Goal: Task Accomplishment & Management: Manage account settings

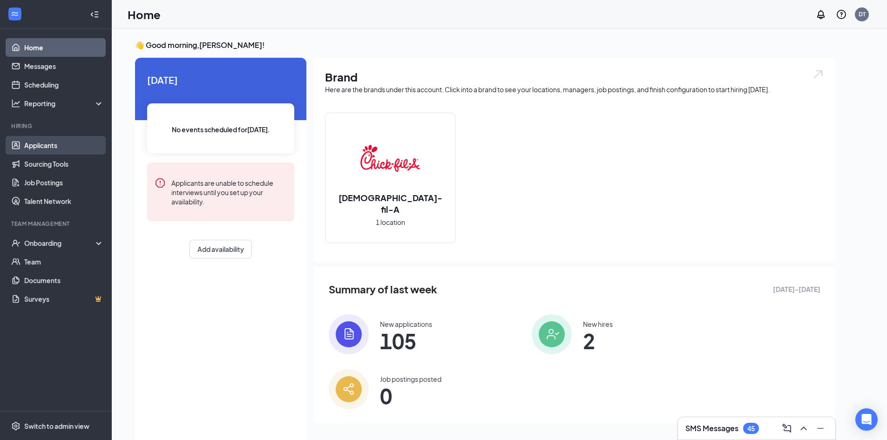
click at [51, 143] on link "Applicants" at bounding box center [64, 145] width 80 height 19
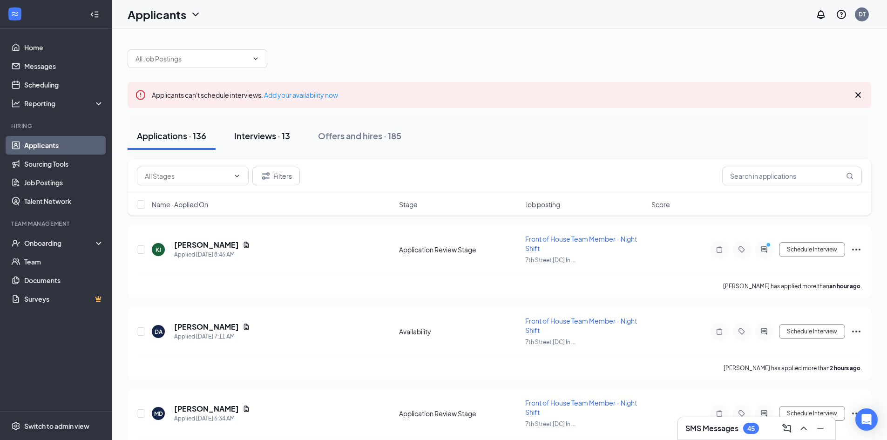
click at [269, 130] on div "Interviews · 13" at bounding box center [262, 136] width 56 height 12
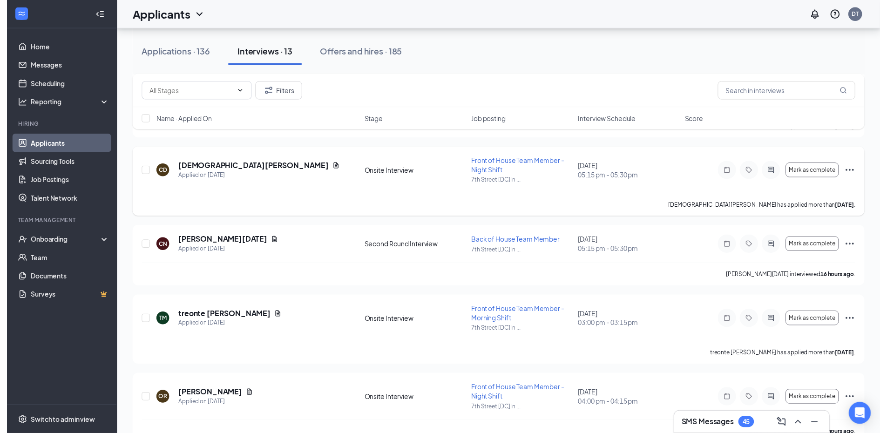
scroll to position [711, 0]
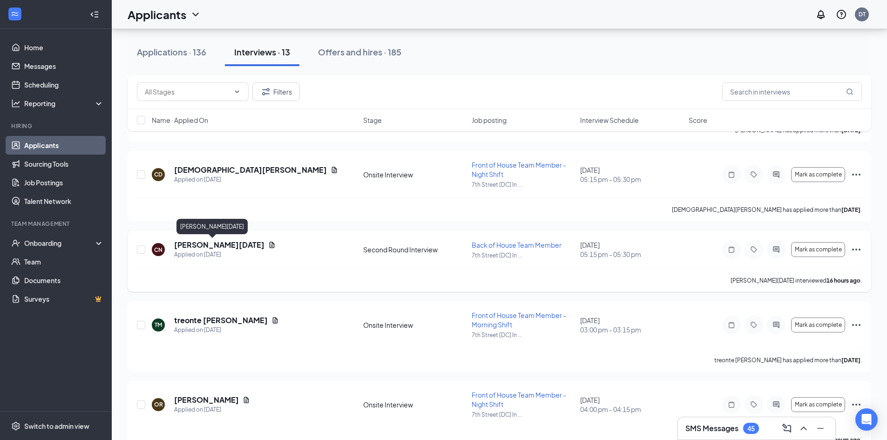
click at [188, 242] on h5 "[PERSON_NAME][DATE]" at bounding box center [219, 245] width 90 height 10
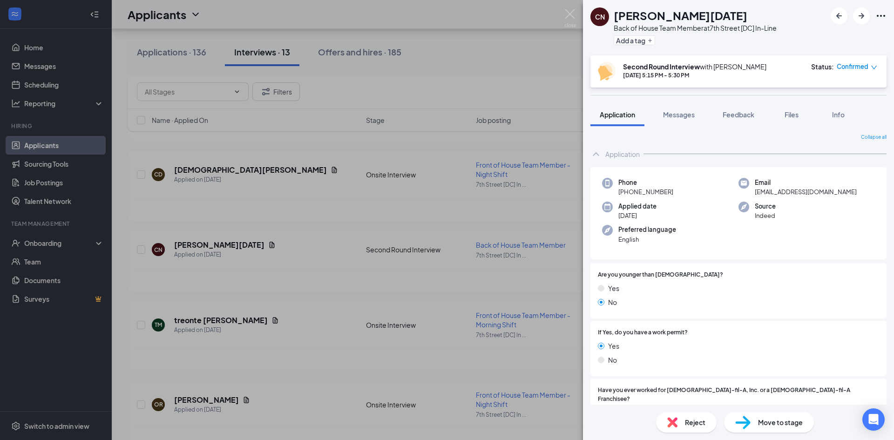
click at [685, 396] on div "Reject" at bounding box center [686, 422] width 61 height 20
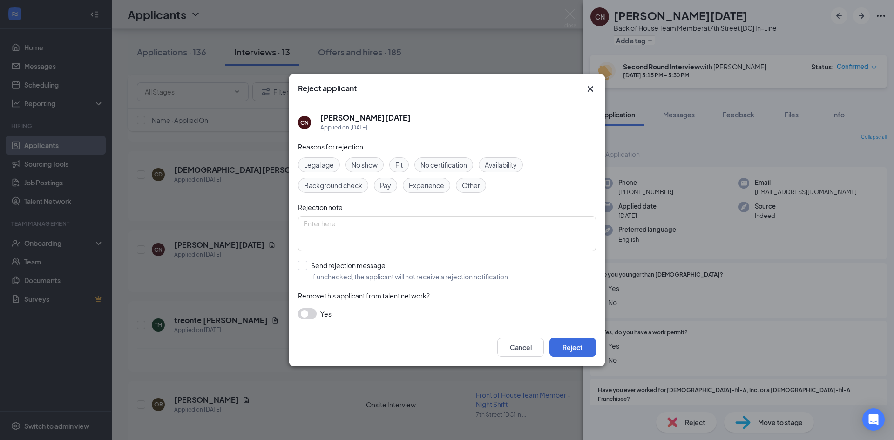
click at [394, 163] on div "Fit" at bounding box center [399, 164] width 20 height 15
click at [303, 262] on input "Send rejection message If unchecked, the applicant will not receive a rejection…" at bounding box center [404, 271] width 212 height 20
checkbox input "true"
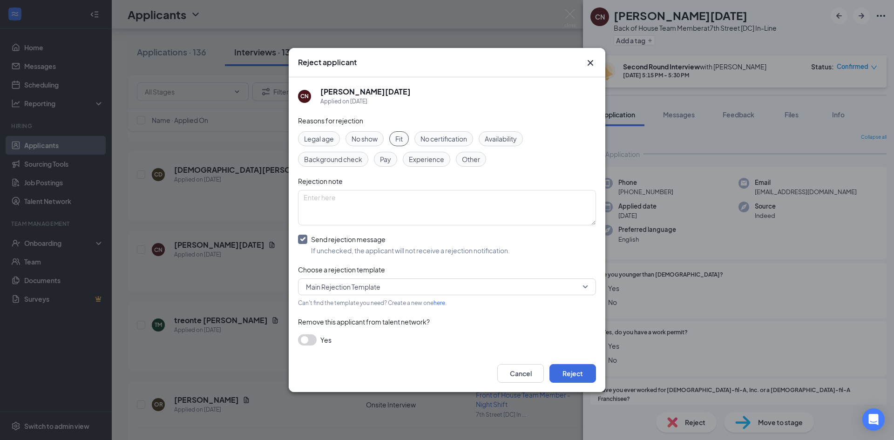
click at [390, 287] on span "Main Rejection Template" at bounding box center [443, 287] width 274 height 14
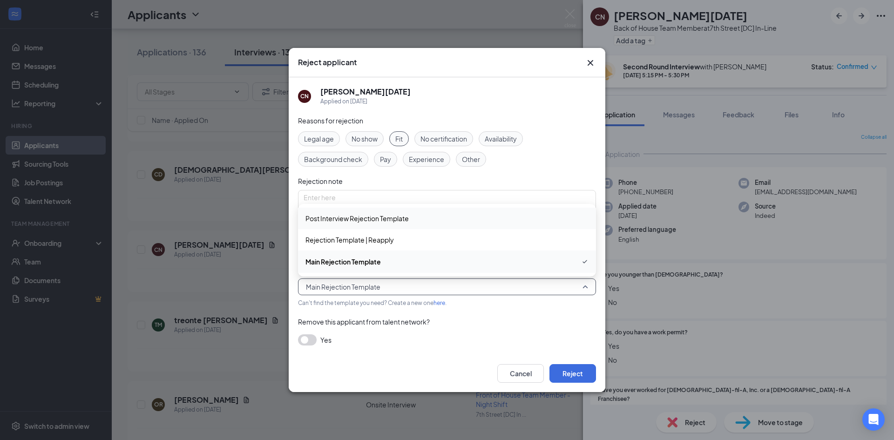
click at [378, 223] on span "Post Interview Rejection Template" at bounding box center [356, 218] width 103 height 10
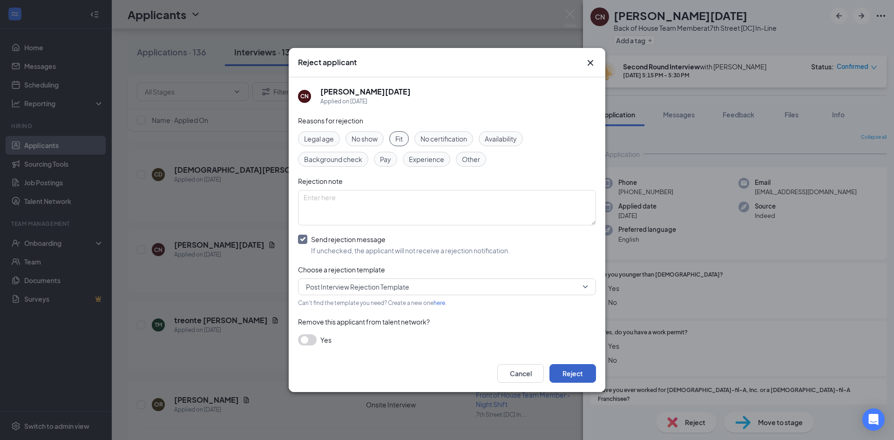
click at [576, 370] on button "Reject" at bounding box center [572, 373] width 47 height 19
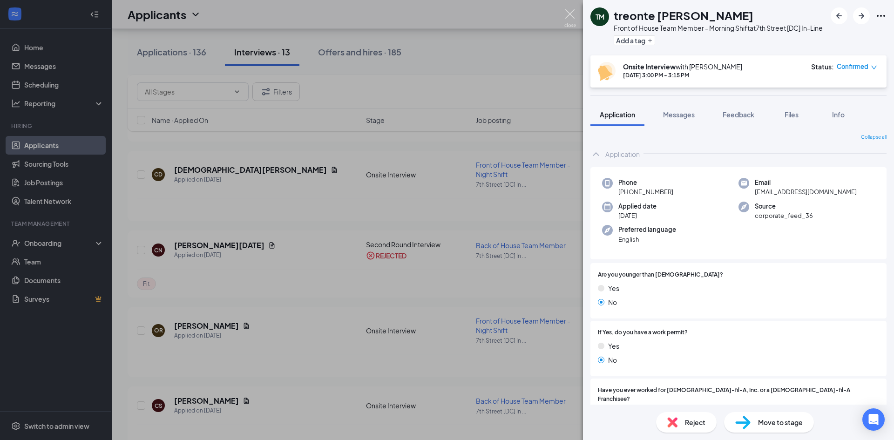
click at [566, 14] on img at bounding box center [570, 18] width 12 height 18
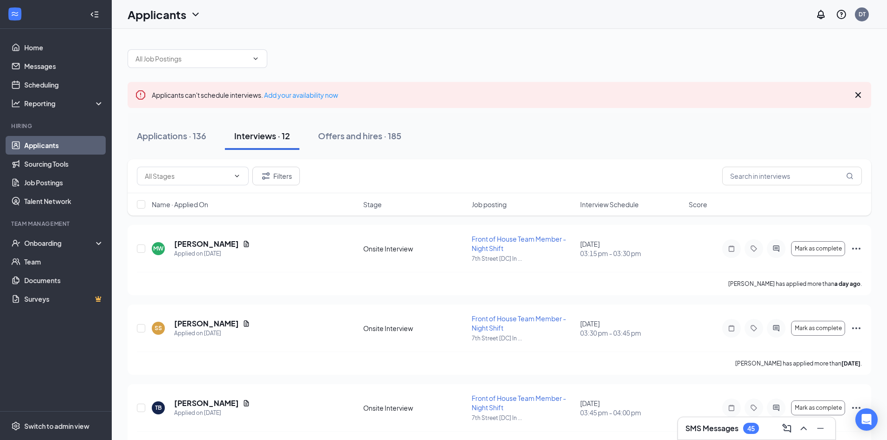
click at [808, 96] on icon "Cross" at bounding box center [858, 95] width 6 height 6
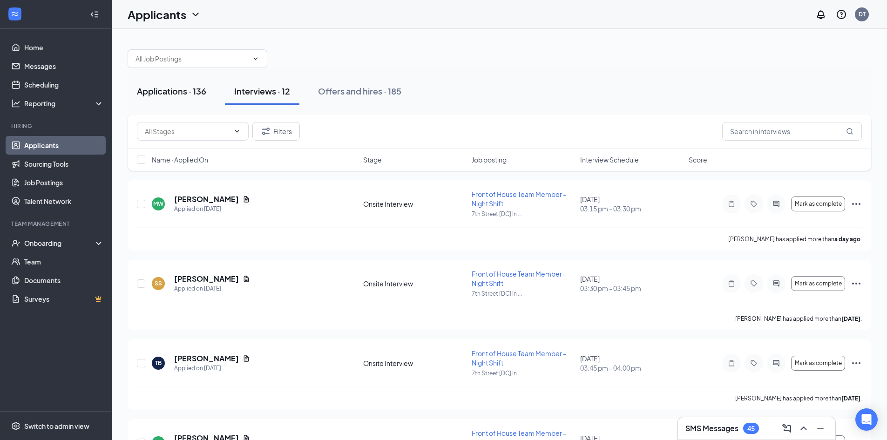
click at [193, 92] on div "Applications · 136" at bounding box center [171, 91] width 69 height 12
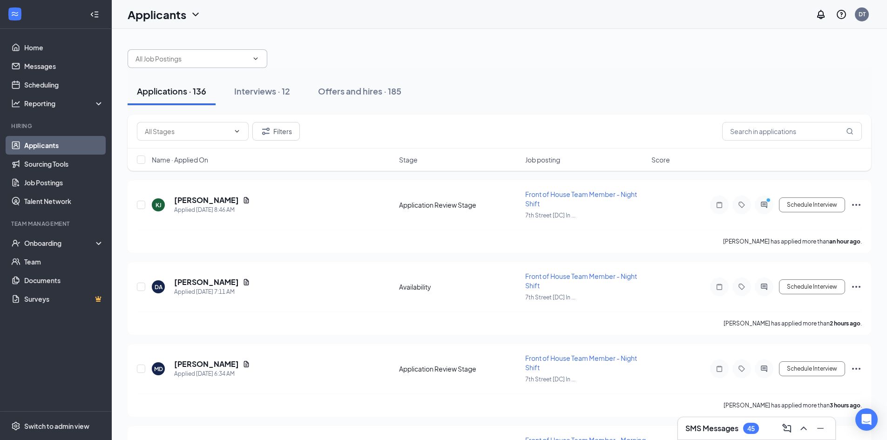
click at [251, 59] on span at bounding box center [254, 58] width 9 height 7
click at [250, 56] on span at bounding box center [198, 58] width 140 height 19
click at [332, 58] on div at bounding box center [500, 54] width 744 height 28
click at [255, 60] on icon "ChevronDown" at bounding box center [255, 58] width 7 height 7
click at [182, 59] on input "text" at bounding box center [191, 59] width 113 height 10
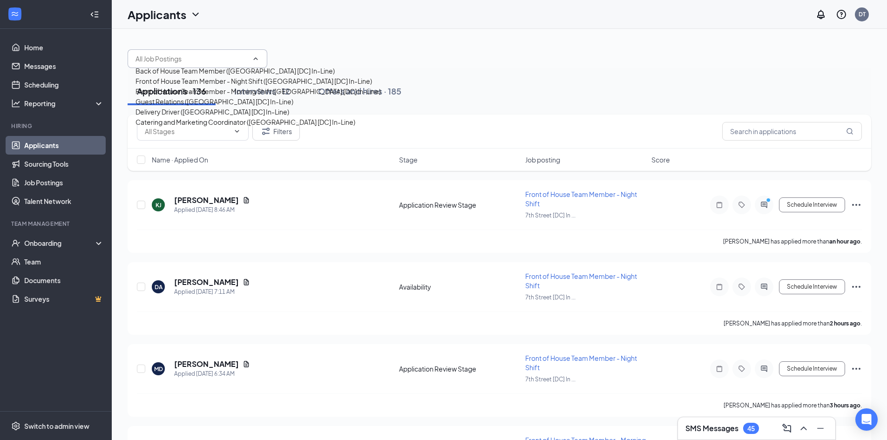
click at [181, 86] on div "Front of House Team Member - Night Shift ([GEOGRAPHIC_DATA] [DC] In-Line)" at bounding box center [253, 81] width 237 height 10
type input "Front of House Team Member - Night Shift ([GEOGRAPHIC_DATA] [DC] In-Line)"
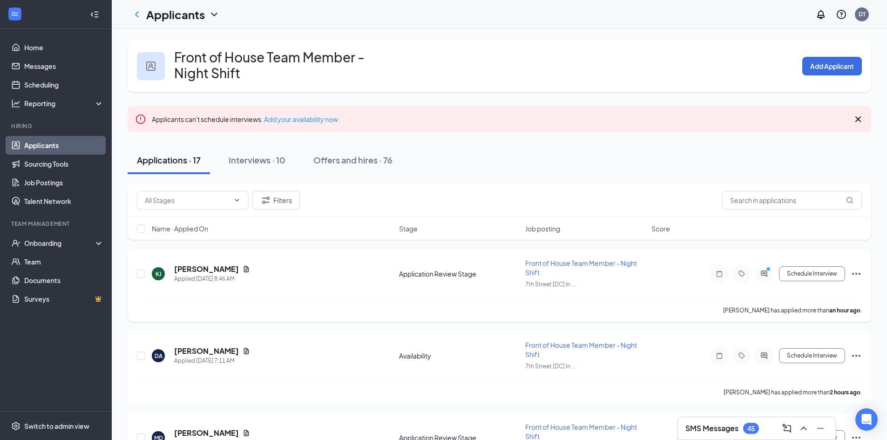
click at [762, 269] on div at bounding box center [764, 273] width 19 height 19
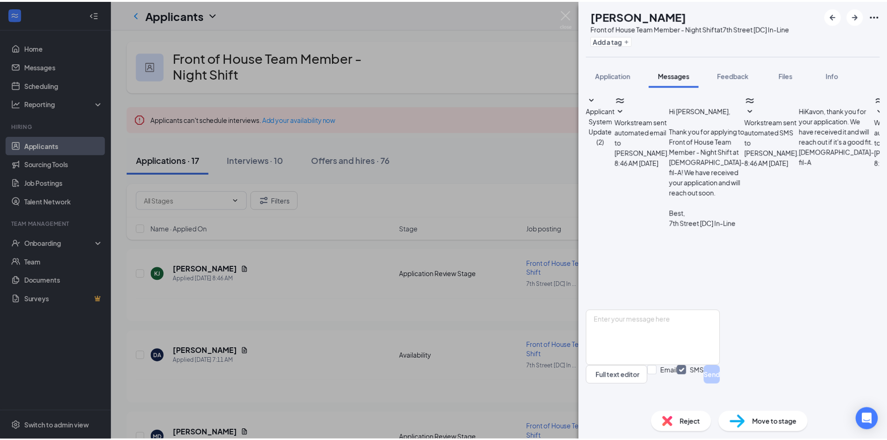
scroll to position [149, 0]
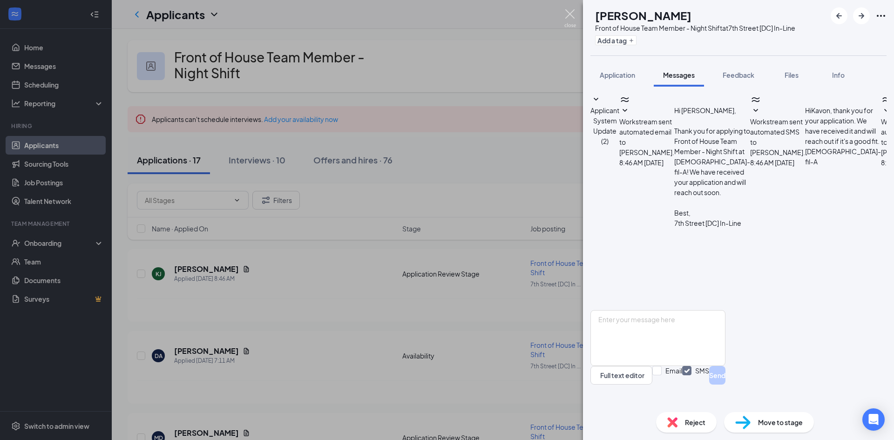
click at [575, 17] on img at bounding box center [570, 18] width 12 height 18
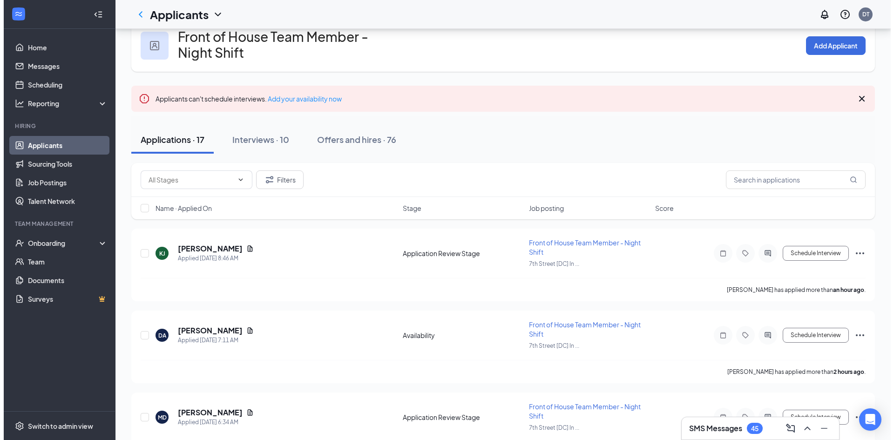
scroll to position [47, 0]
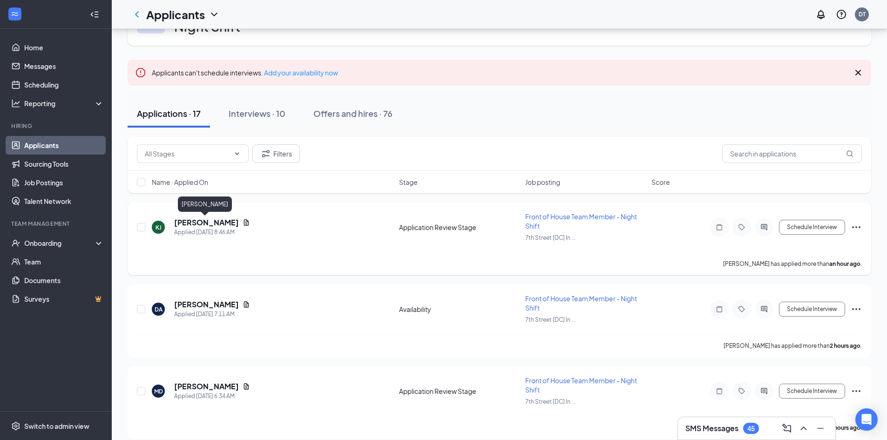
click at [202, 222] on h5 "[PERSON_NAME]" at bounding box center [206, 222] width 65 height 10
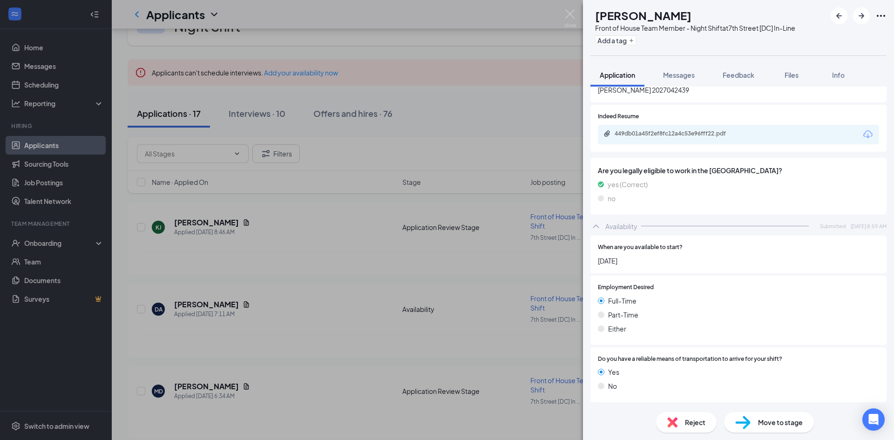
scroll to position [487, 0]
click at [672, 131] on div "449db01a45f2ef8fc12a4c53e96fff22.pdf" at bounding box center [680, 134] width 130 height 7
click at [745, 396] on img at bounding box center [742, 423] width 15 height 14
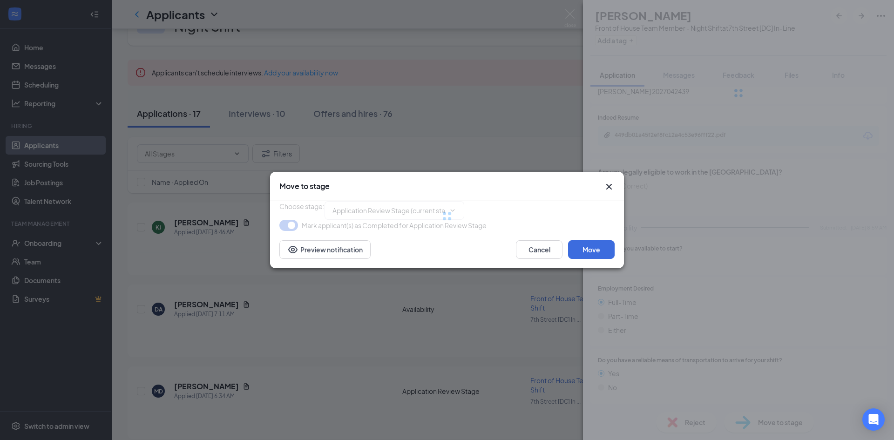
type input "Onsite Interview (next stage)"
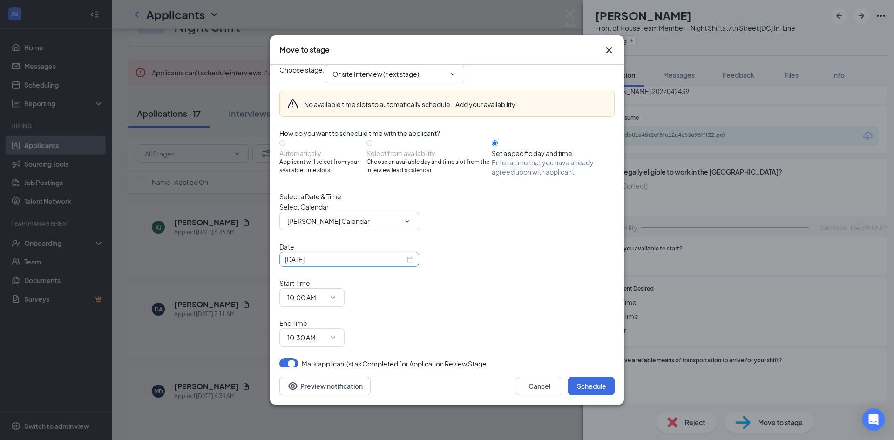
click at [348, 264] on input "[DATE]" at bounding box center [345, 259] width 120 height 10
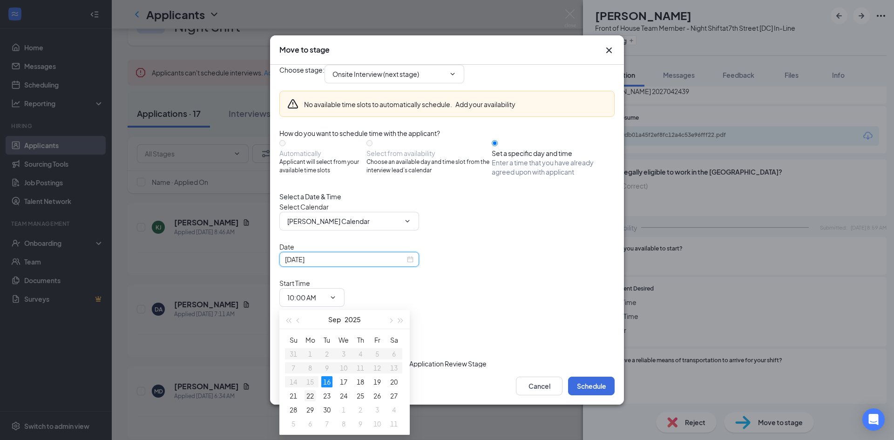
type input "[DATE]"
click at [311, 395] on div "22" at bounding box center [310, 395] width 11 height 11
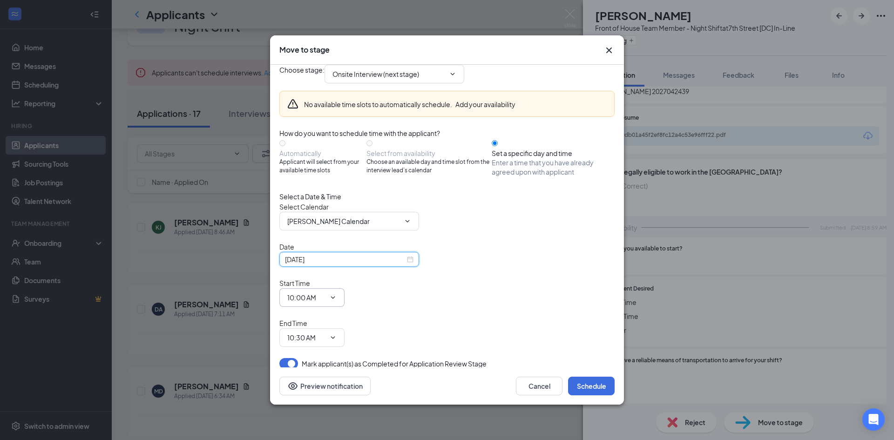
click at [325, 300] on input "10:00 AM" at bounding box center [306, 297] width 38 height 10
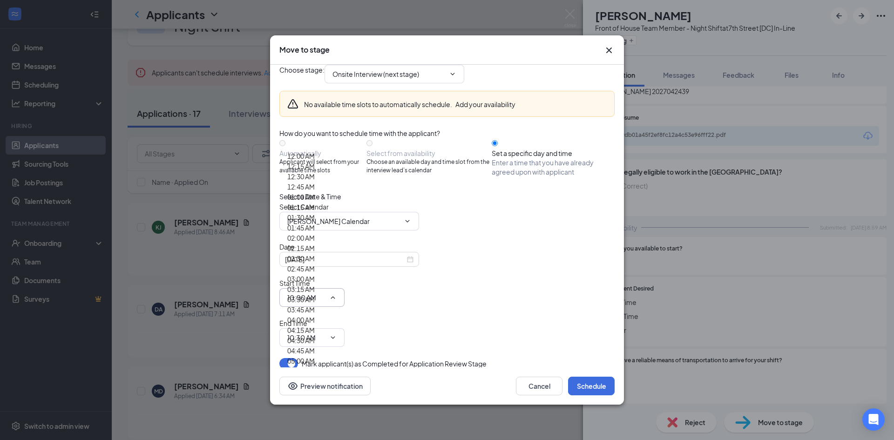
scroll to position [605, 0]
type input "08:00 AM"
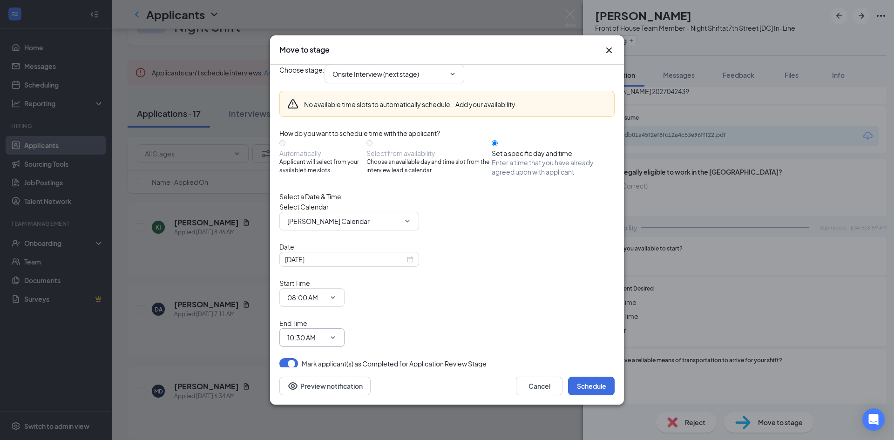
click at [345, 328] on span "10:30 AM" at bounding box center [311, 337] width 65 height 19
click at [325, 332] on input "10:30 AM" at bounding box center [306, 337] width 38 height 10
type input "08:15 AM"
click at [591, 377] on button "Schedule" at bounding box center [591, 386] width 47 height 19
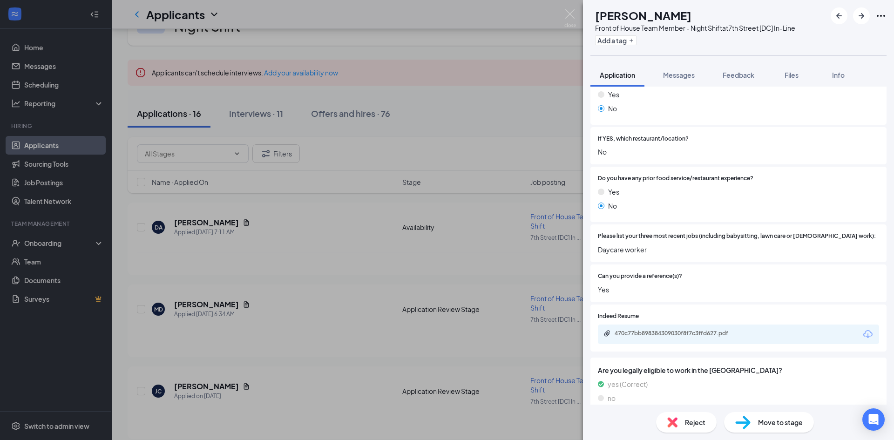
scroll to position [279, 0]
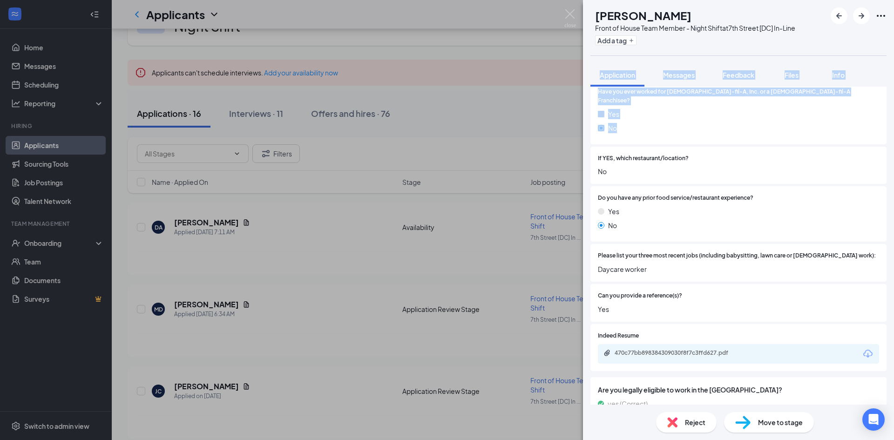
drag, startPoint x: 886, startPoint y: 106, endPoint x: 808, endPoint y: 111, distance: 78.0
click at [808, 115] on div "DA [PERSON_NAME] Front of House Team Member - Night Shift at [GEOGRAPHIC_DATA] …" at bounding box center [738, 220] width 311 height 440
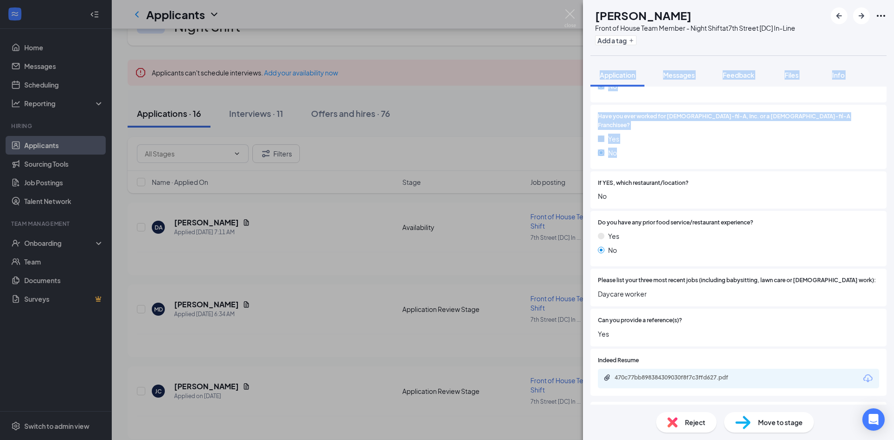
scroll to position [233, 0]
click at [692, 198] on div "If YES, which restaurant/location? No" at bounding box center [738, 192] width 296 height 38
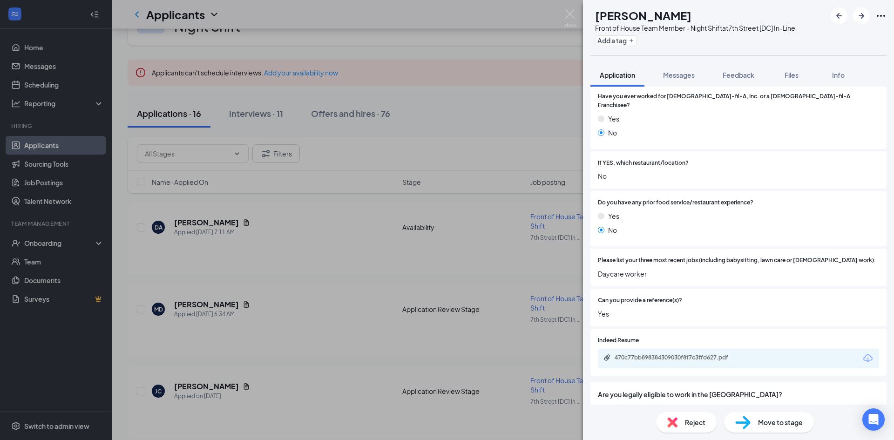
scroll to position [300, 0]
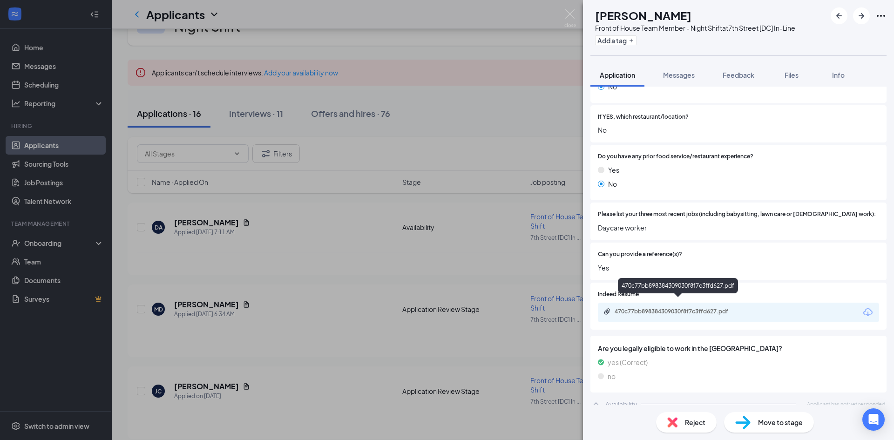
click at [683, 308] on div "470c77bb898384309030f8f7c3ffd627.pdf" at bounding box center [680, 311] width 130 height 7
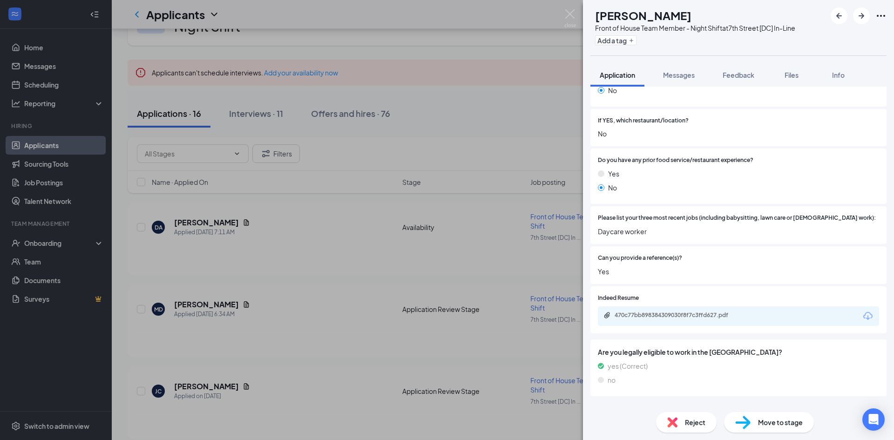
click at [687, 396] on div "Reject" at bounding box center [686, 422] width 61 height 20
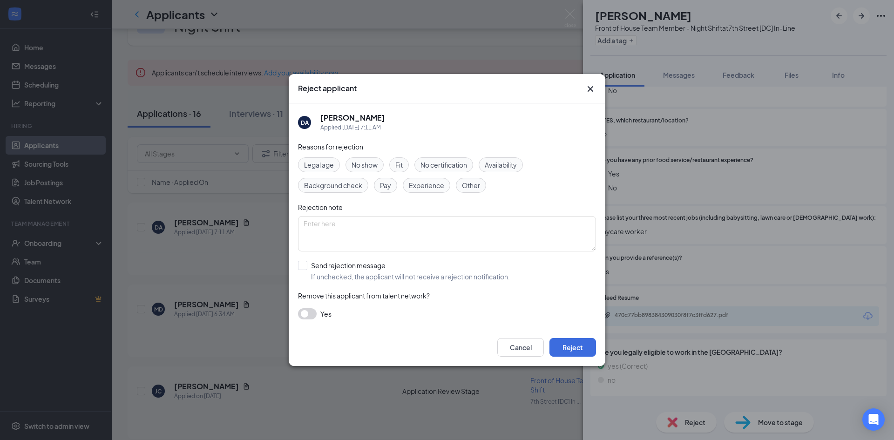
click at [398, 163] on span "Fit" at bounding box center [398, 165] width 7 height 10
click at [495, 169] on span "Availability" at bounding box center [501, 165] width 32 height 10
click at [579, 342] on button "Reject" at bounding box center [572, 347] width 47 height 19
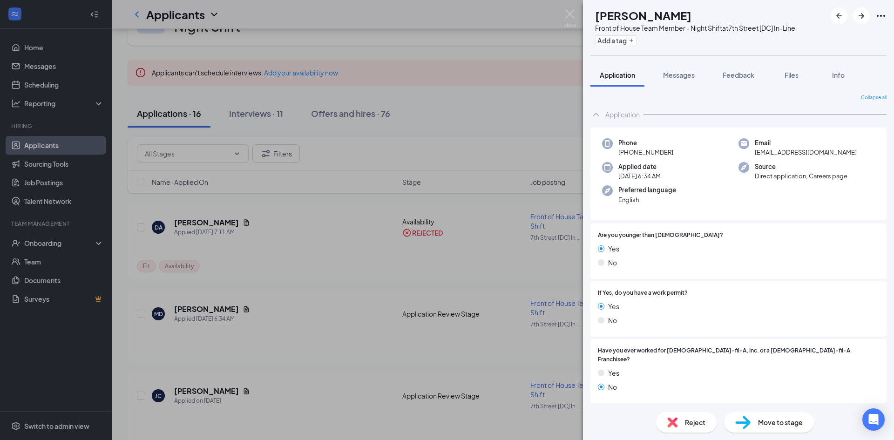
click at [688, 396] on span "Reject" at bounding box center [695, 422] width 20 height 10
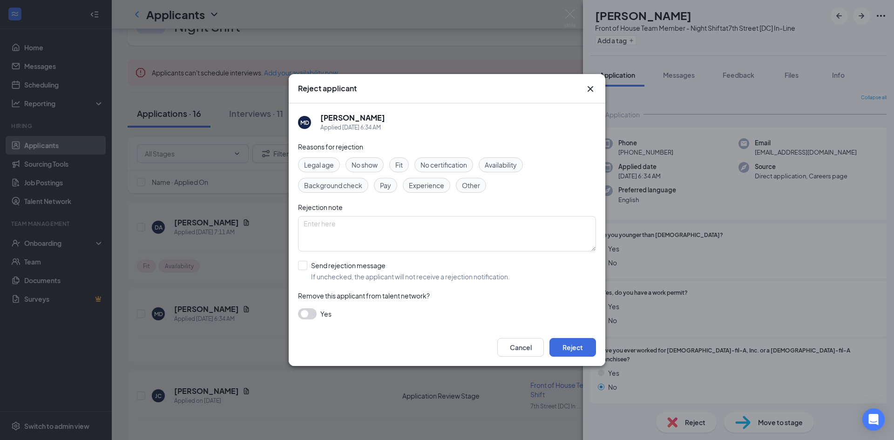
click at [322, 164] on span "Legal age" at bounding box center [319, 165] width 30 height 10
click at [582, 352] on button "Reject" at bounding box center [572, 347] width 47 height 19
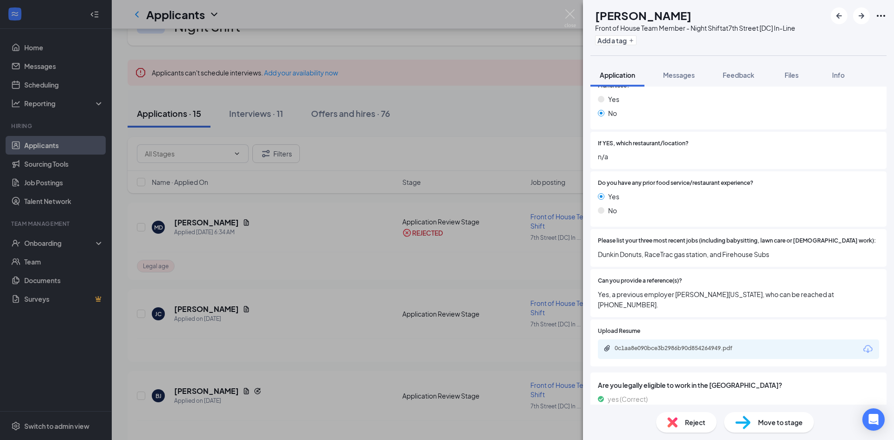
scroll to position [326, 0]
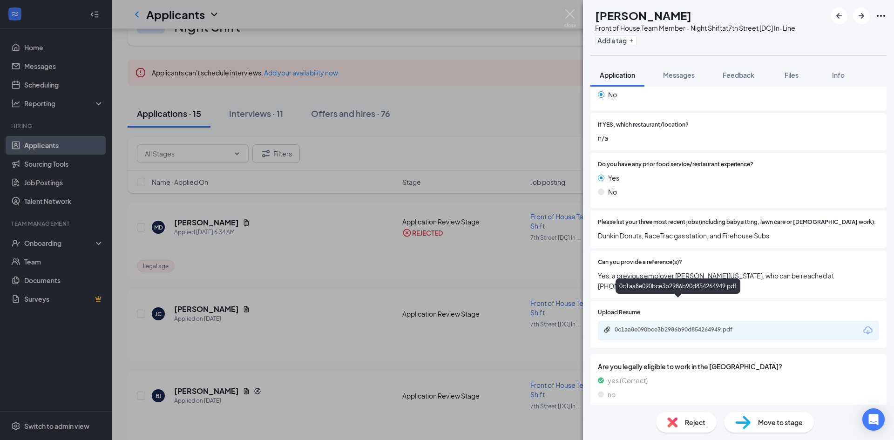
click at [688, 326] on div "0c1aa8e090bce3b2986b90d854264949.pdf" at bounding box center [680, 329] width 130 height 7
click at [743, 396] on img at bounding box center [742, 423] width 15 height 14
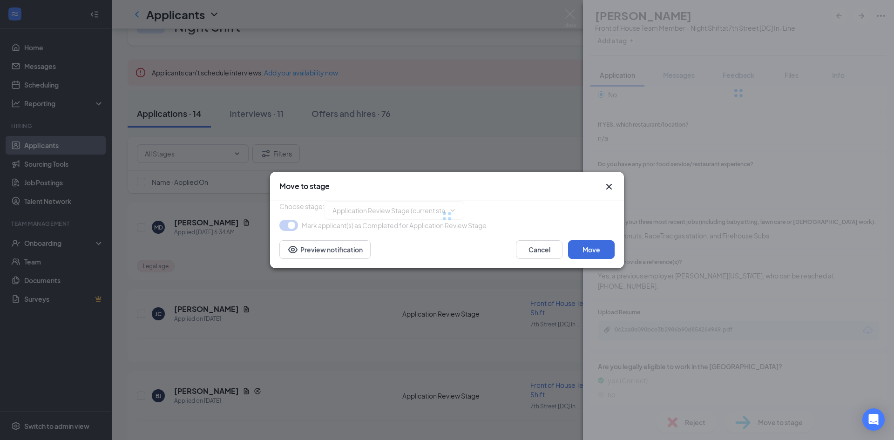
type input "Onsite Interview (next stage)"
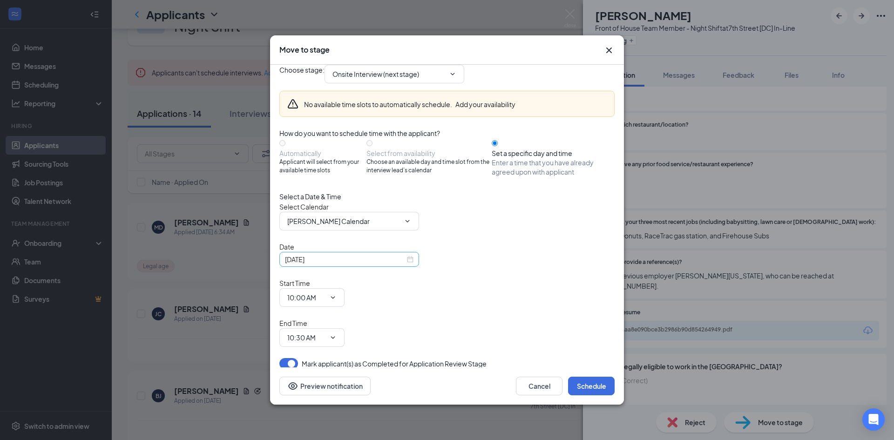
click at [378, 264] on input "[DATE]" at bounding box center [345, 259] width 120 height 10
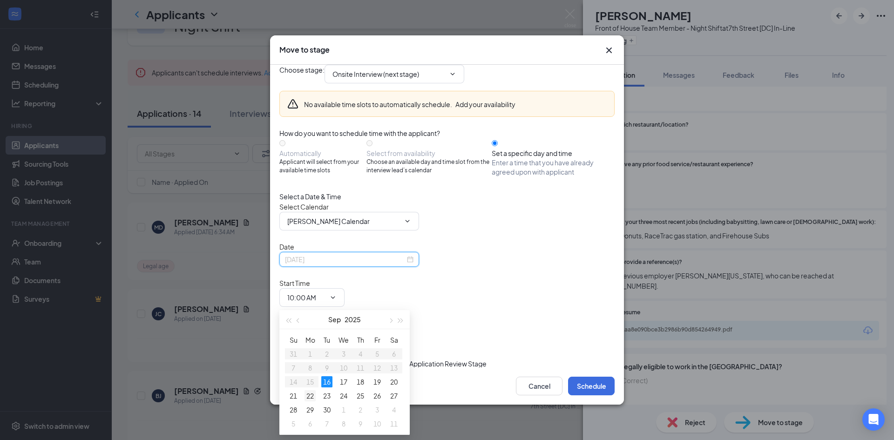
type input "[DATE]"
click at [312, 394] on div "22" at bounding box center [310, 395] width 11 height 11
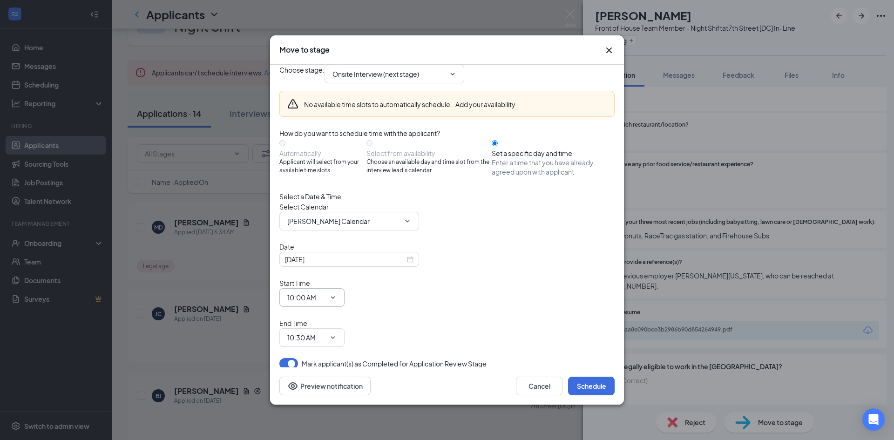
click at [325, 298] on input "10:00 AM" at bounding box center [306, 297] width 38 height 10
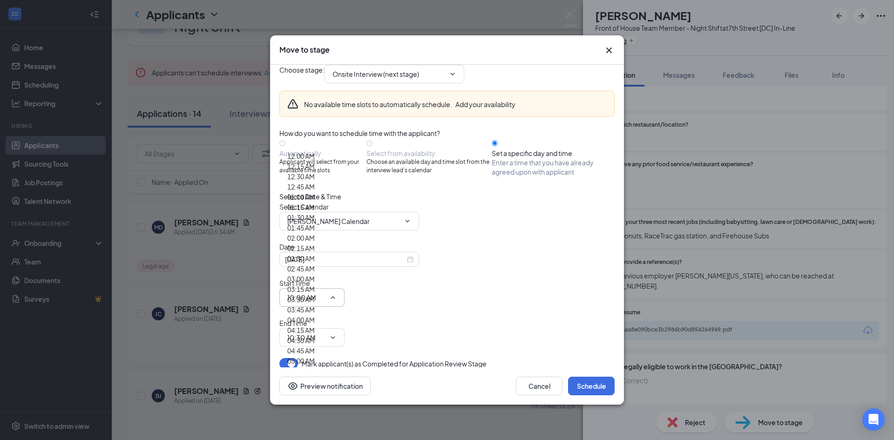
scroll to position [652, 0]
type input "08:15 AM"
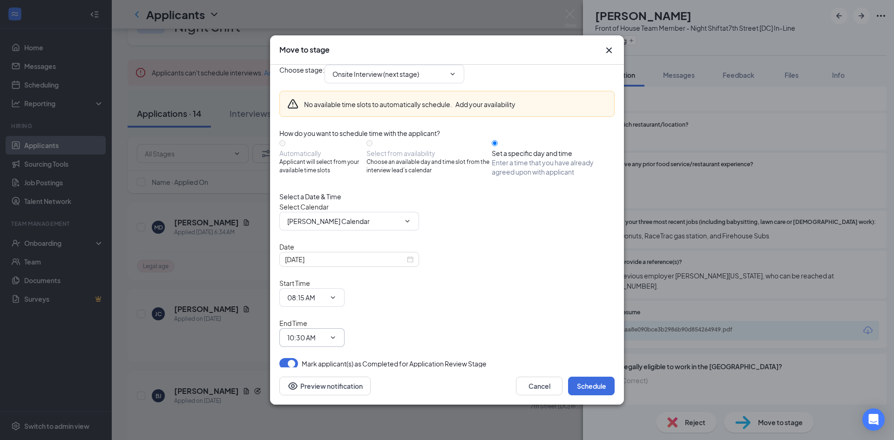
click at [325, 332] on input "10:30 AM" at bounding box center [306, 337] width 38 height 10
type input "08:30 AM"
click at [582, 377] on button "Schedule" at bounding box center [591, 386] width 47 height 19
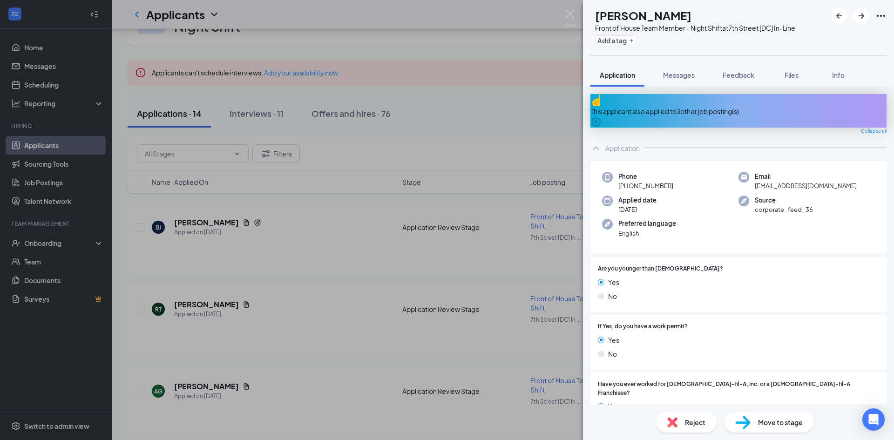
click at [691, 396] on span "Reject" at bounding box center [695, 422] width 20 height 10
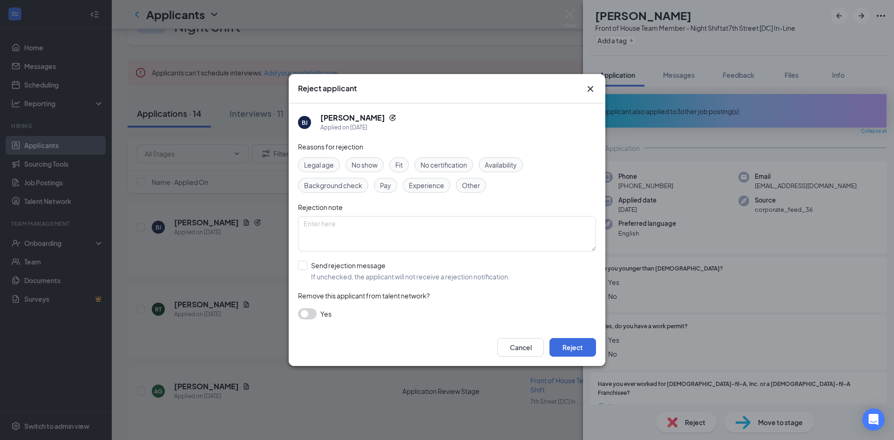
click at [329, 162] on span "Legal age" at bounding box center [319, 165] width 30 height 10
click at [582, 353] on button "Reject" at bounding box center [572, 347] width 47 height 19
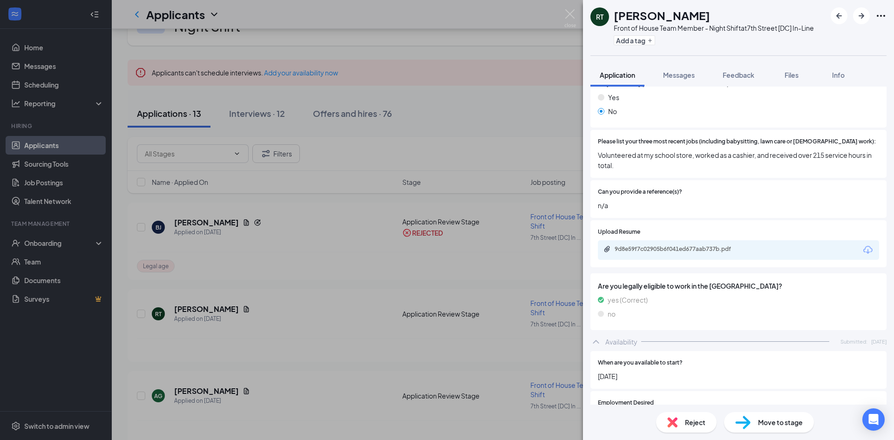
scroll to position [347, 0]
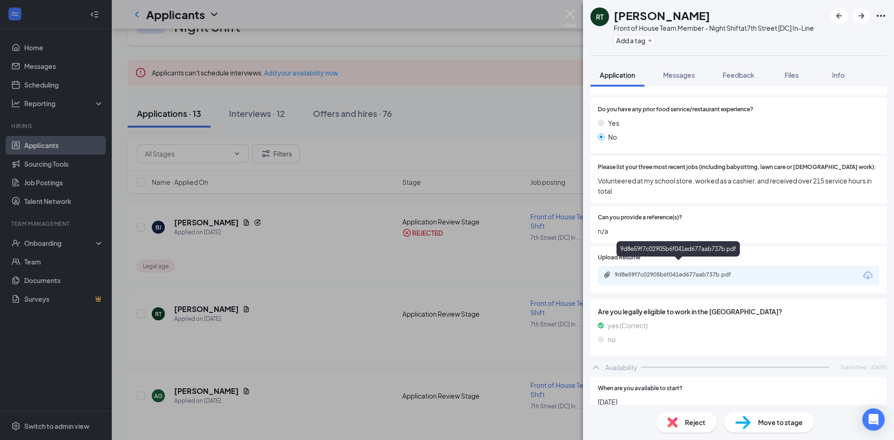
click at [707, 271] on div "9d8e59f7c02905b6f041ed677aab737b.pdf" at bounding box center [680, 274] width 130 height 7
click at [745, 396] on img at bounding box center [742, 423] width 15 height 14
type input "Onsite Interview (next stage)"
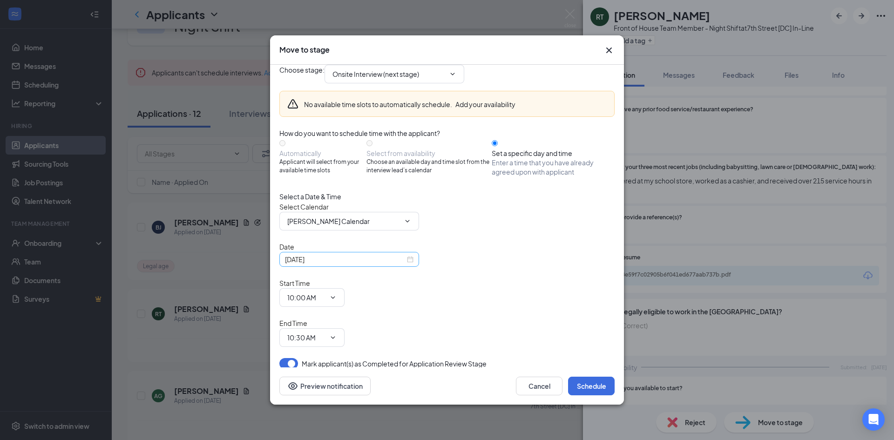
click at [361, 264] on input "[DATE]" at bounding box center [345, 259] width 120 height 10
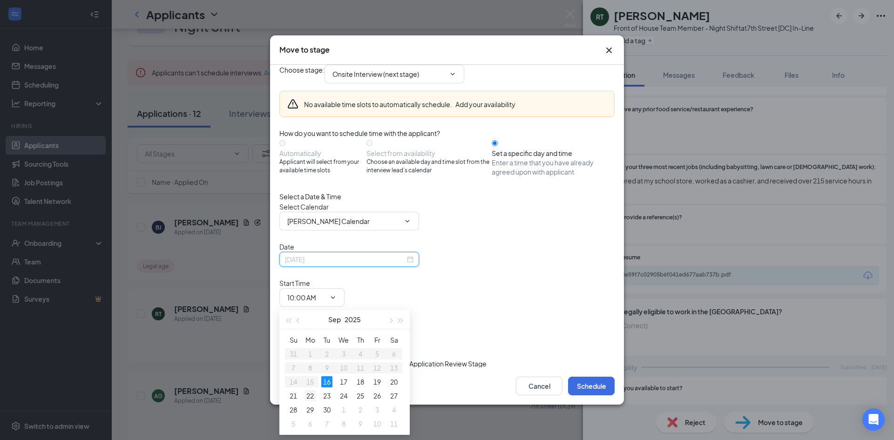
type input "[DATE]"
click at [313, 396] on div "22" at bounding box center [310, 395] width 11 height 11
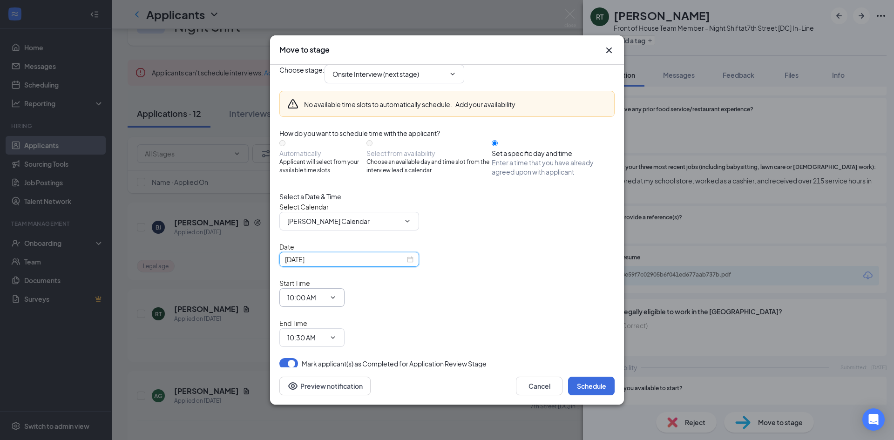
click at [325, 301] on input "10:00 AM" at bounding box center [306, 297] width 38 height 10
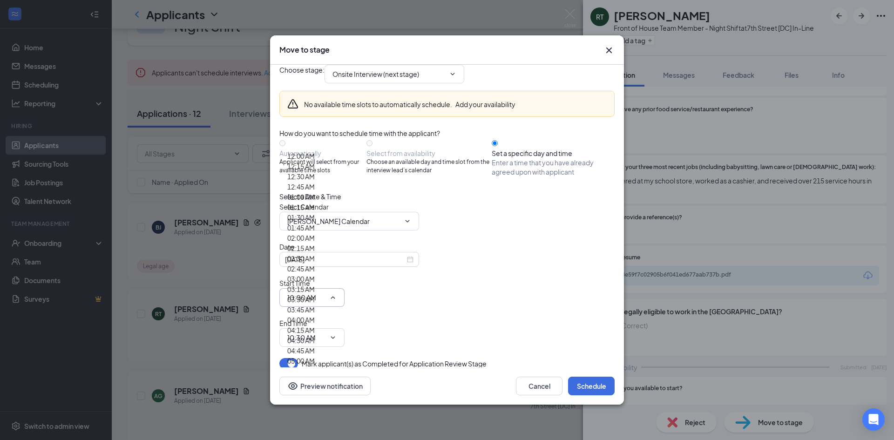
scroll to position [652, 0]
type input "08:30 AM"
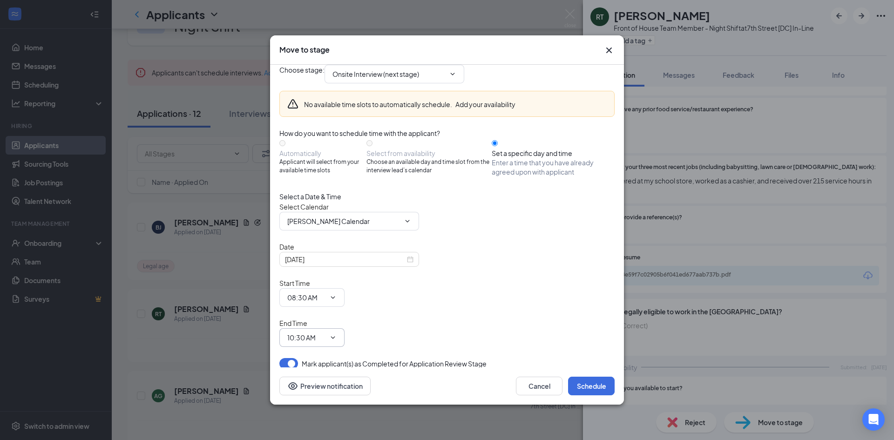
click at [325, 332] on input "10:30 AM" at bounding box center [306, 337] width 38 height 10
type input "08:45 AM"
click at [588, 377] on button "Schedule" at bounding box center [591, 386] width 47 height 19
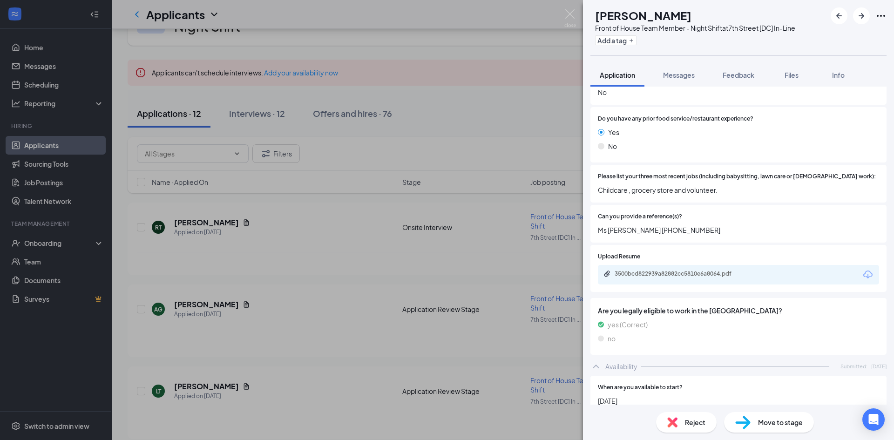
scroll to position [363, 0]
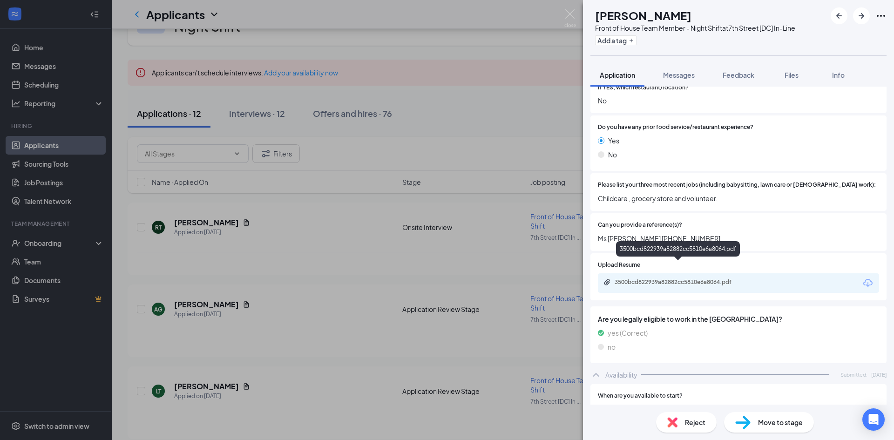
click at [652, 260] on div "3500bcd822939a82882cc5810e6a8064.pdf" at bounding box center [678, 250] width 124 height 19
click at [695, 278] on div "3500bcd822939a82882cc5810e6a8064.pdf" at bounding box center [680, 281] width 130 height 7
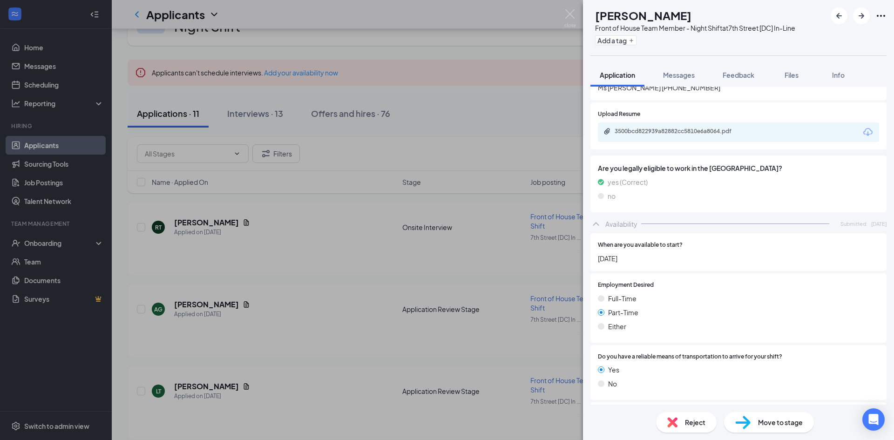
scroll to position [549, 0]
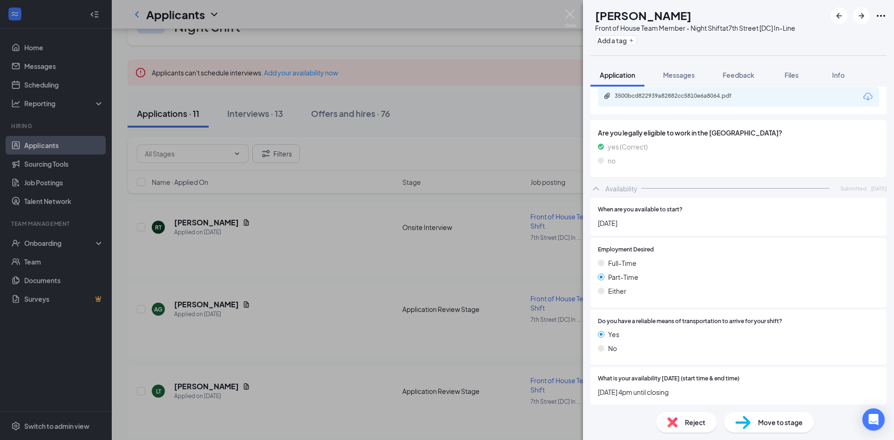
click at [677, 396] on div "Reject" at bounding box center [686, 422] width 61 height 20
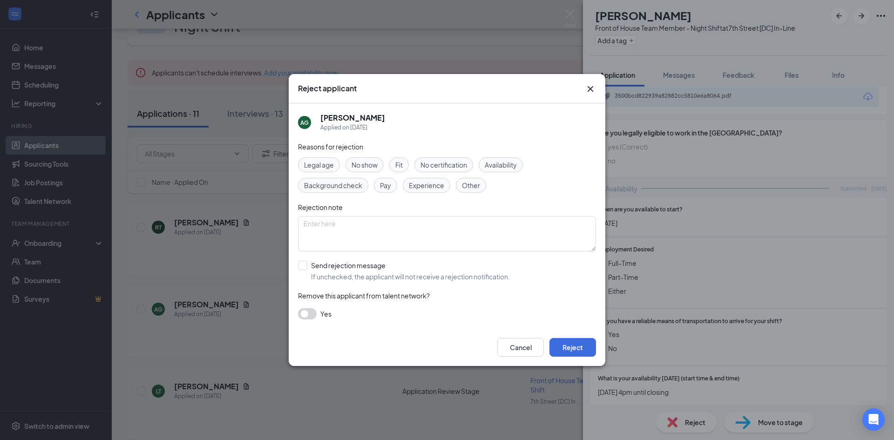
click at [424, 188] on span "Experience" at bounding box center [426, 185] width 35 height 10
click at [583, 348] on button "Reject" at bounding box center [572, 347] width 47 height 19
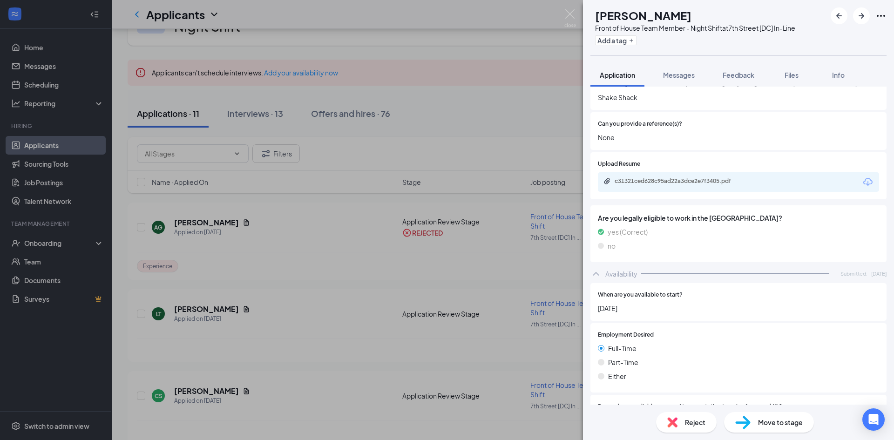
scroll to position [430, 0]
click at [700, 178] on div "c31321ced628c95ad22a3dce2e7f3405.pdf" at bounding box center [680, 181] width 130 height 7
click at [742, 396] on img at bounding box center [742, 423] width 15 height 14
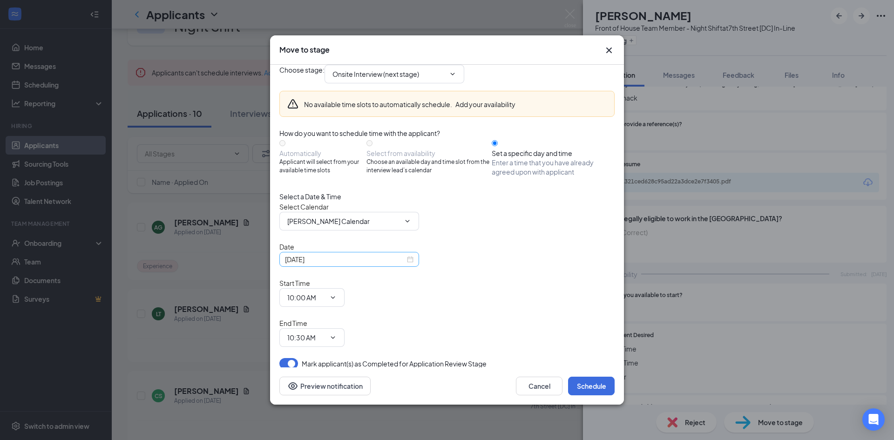
click at [384, 264] on input "[DATE]" at bounding box center [345, 259] width 120 height 10
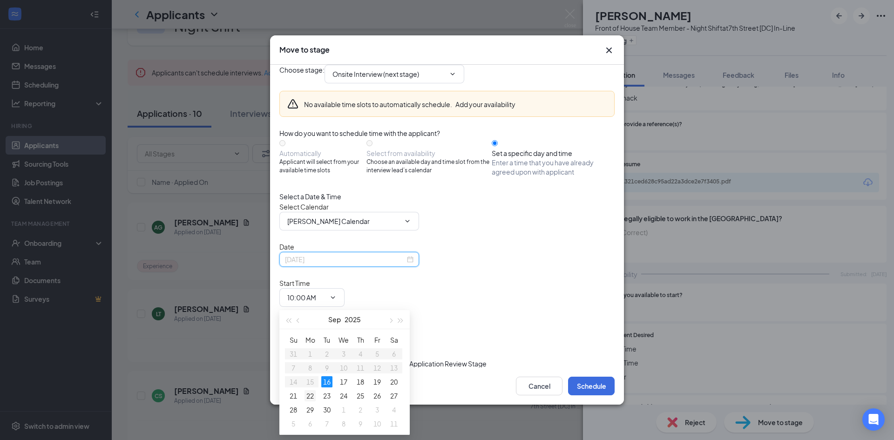
type input "[DATE]"
click at [308, 396] on div "22" at bounding box center [310, 395] width 11 height 11
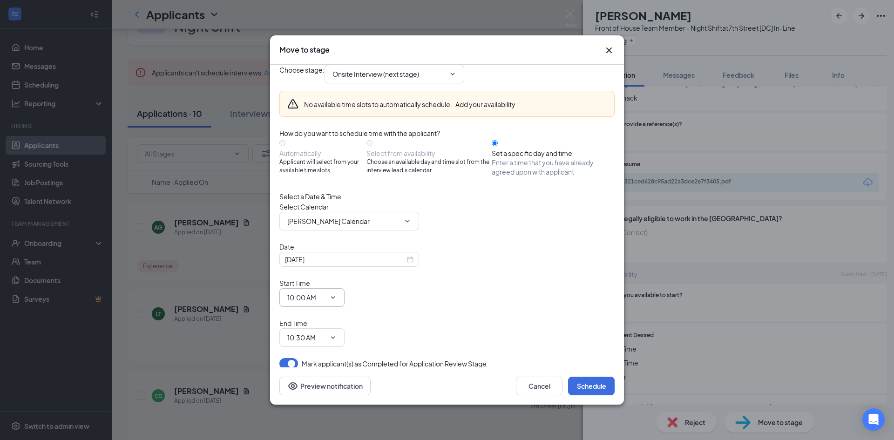
click at [325, 303] on input "10:00 AM" at bounding box center [306, 297] width 38 height 10
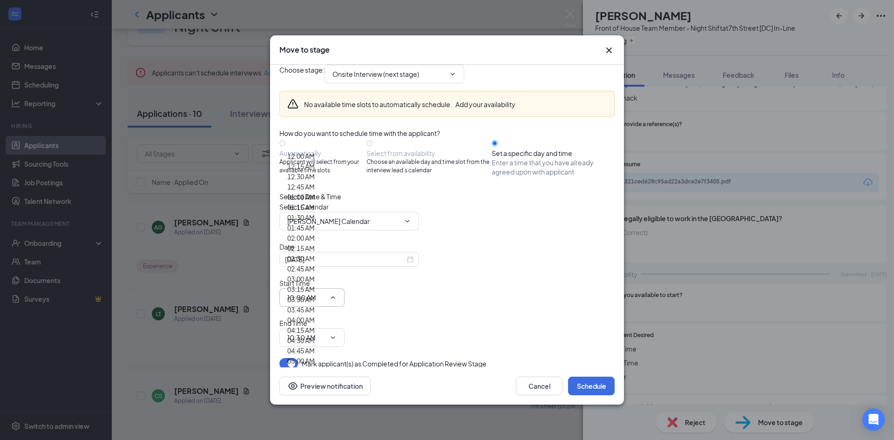
scroll to position [652, 0]
type input "08:45 AM"
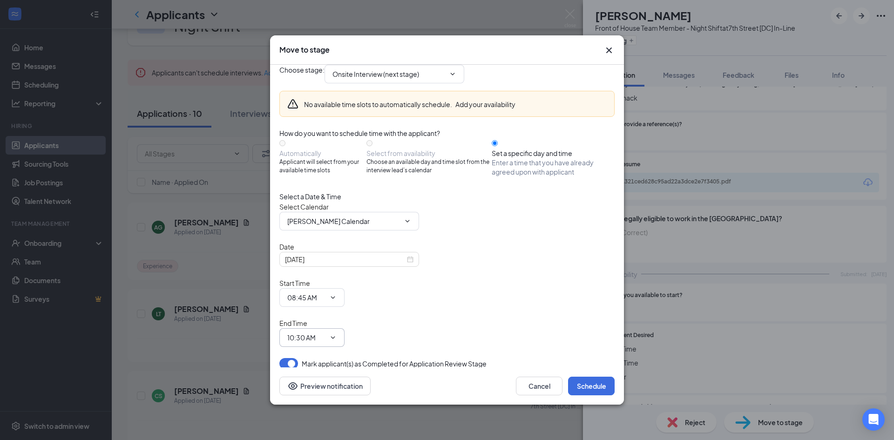
click at [325, 332] on input "10:30 AM" at bounding box center [306, 337] width 38 height 10
type input "09:00 AM"
click at [592, 377] on button "Schedule" at bounding box center [591, 386] width 47 height 19
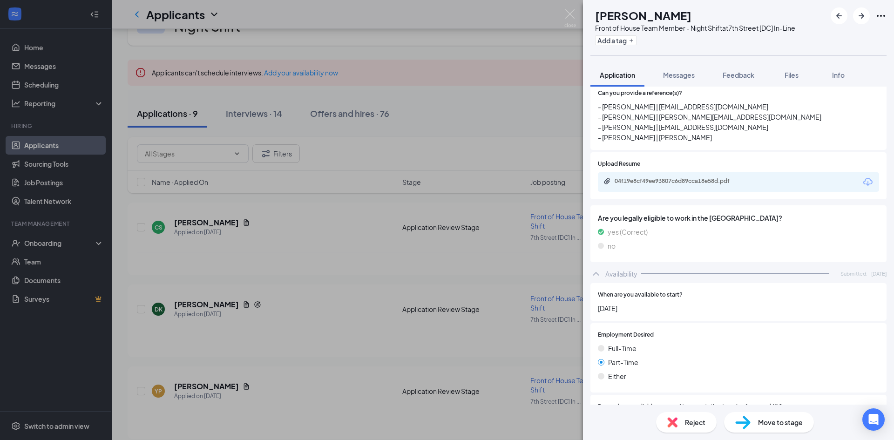
scroll to position [942, 0]
click at [679, 173] on div "04f19e8cf49ee93807c6d89cca18e58d.pdf" at bounding box center [738, 183] width 281 height 20
click at [679, 178] on div "04f19e8cf49ee93807c6d89cca18e58d.pdf" at bounding box center [680, 181] width 130 height 7
click at [743, 396] on img at bounding box center [742, 423] width 15 height 14
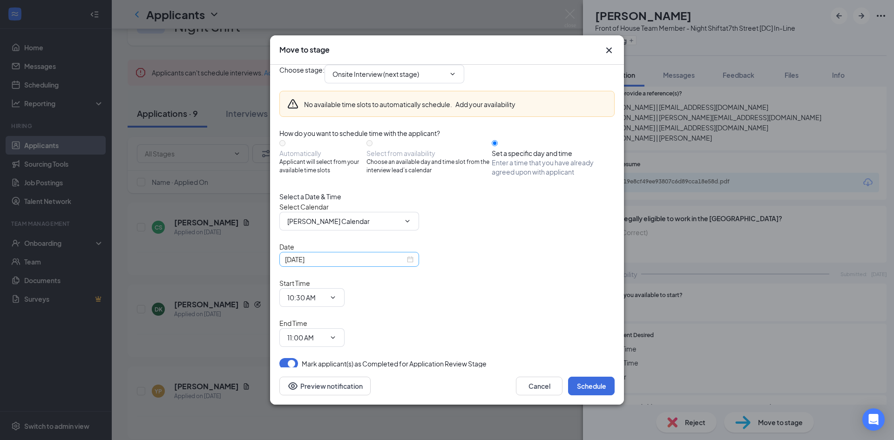
click at [396, 264] on input "[DATE]" at bounding box center [345, 259] width 120 height 10
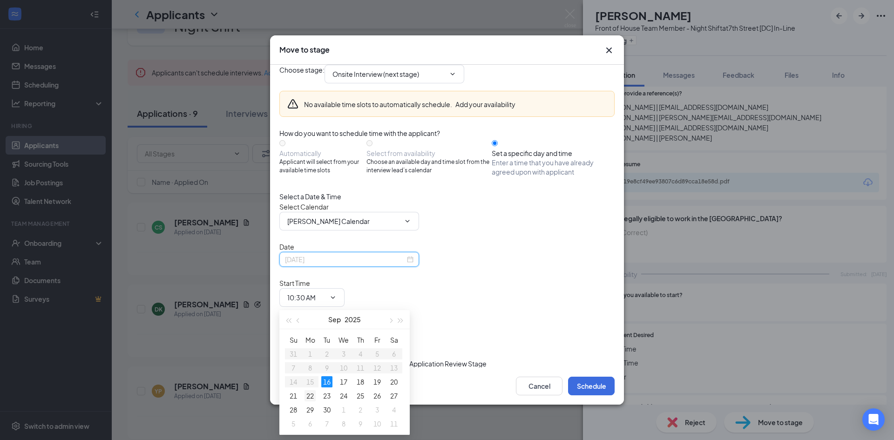
type input "[DATE]"
click at [312, 395] on div "22" at bounding box center [310, 395] width 11 height 11
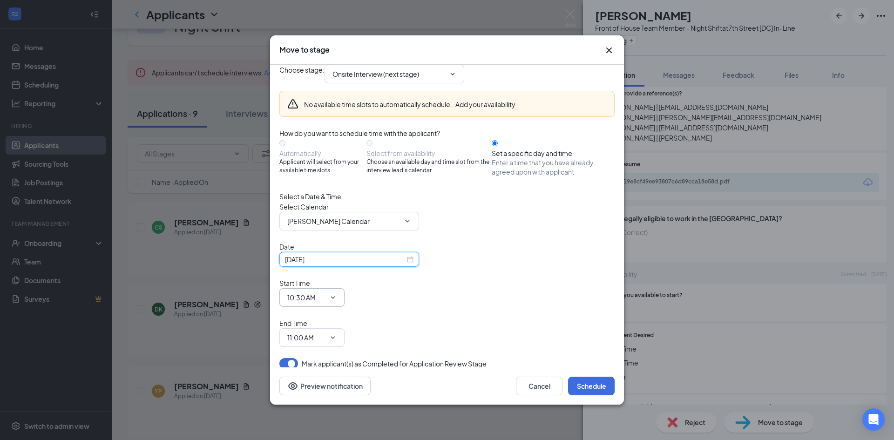
click at [337, 298] on icon "ChevronDown" at bounding box center [332, 297] width 7 height 7
click at [325, 301] on input "10:30 AM" at bounding box center [306, 297] width 38 height 10
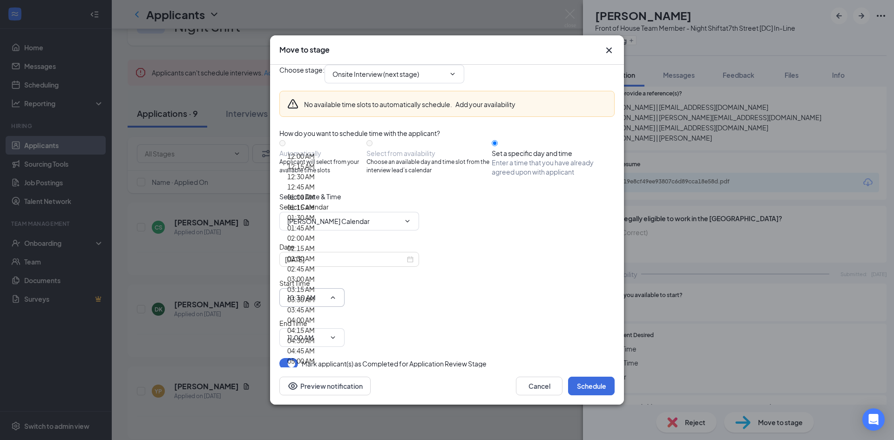
scroll to position [652, 0]
type input "09:00 AM"
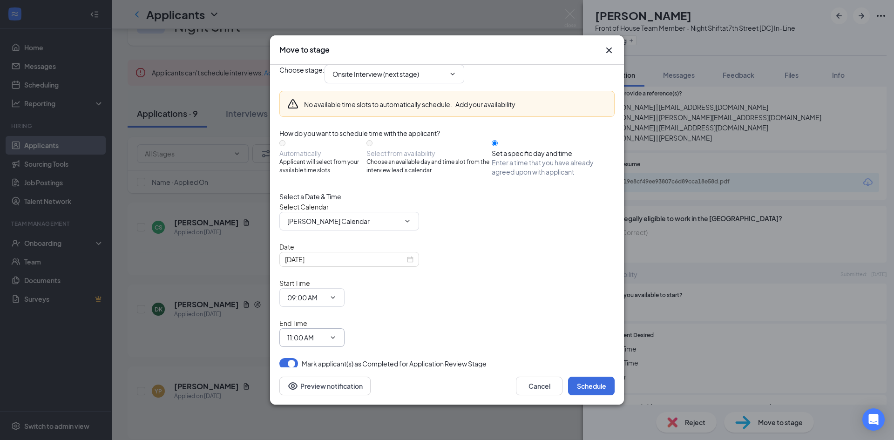
click at [325, 332] on input "11:00 AM" at bounding box center [306, 337] width 38 height 10
type input "09:15 AM"
click at [589, 377] on button "Schedule" at bounding box center [591, 386] width 47 height 19
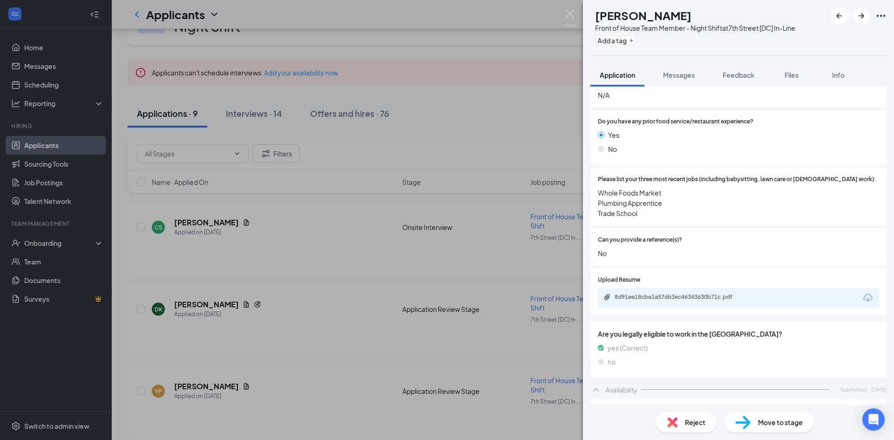
scroll to position [372, 0]
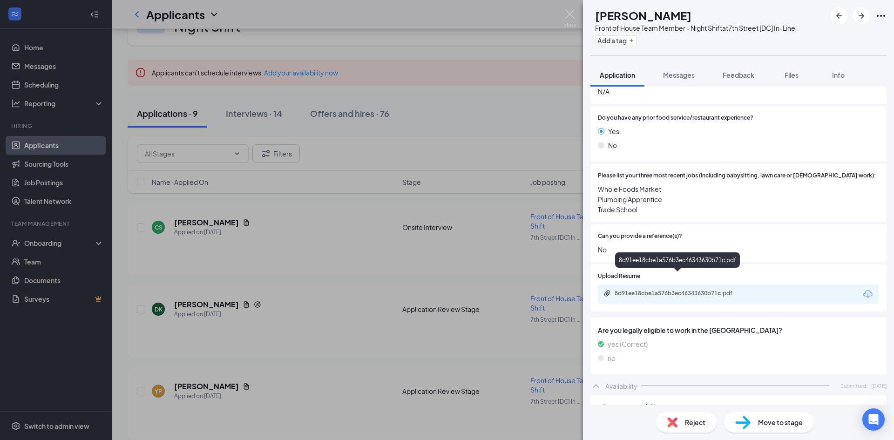
click at [656, 290] on div "8d91ee18cbe1a576b3ec46343630b71c.pdf" at bounding box center [680, 293] width 130 height 7
click at [694, 396] on div "Reject" at bounding box center [686, 422] width 61 height 20
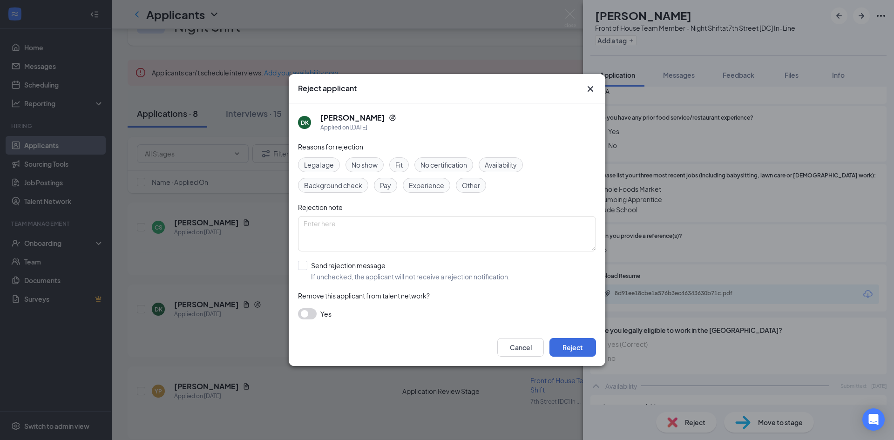
click at [394, 163] on div "Fit" at bounding box center [399, 164] width 20 height 15
click at [579, 341] on button "Reject" at bounding box center [572, 347] width 47 height 19
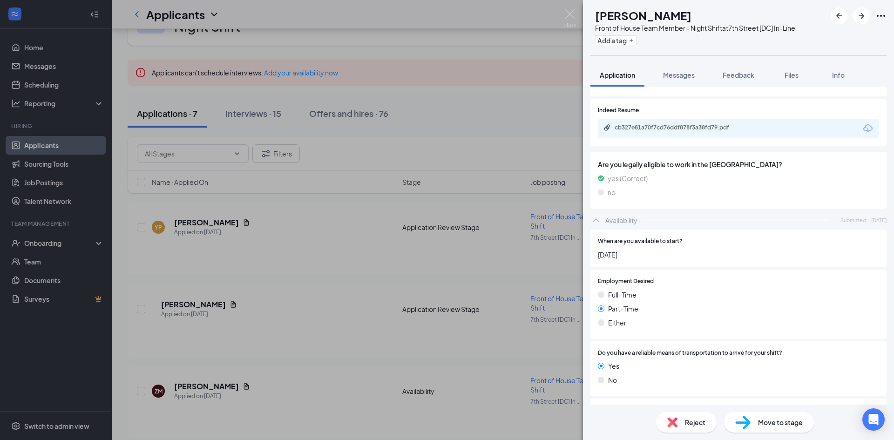
scroll to position [487, 0]
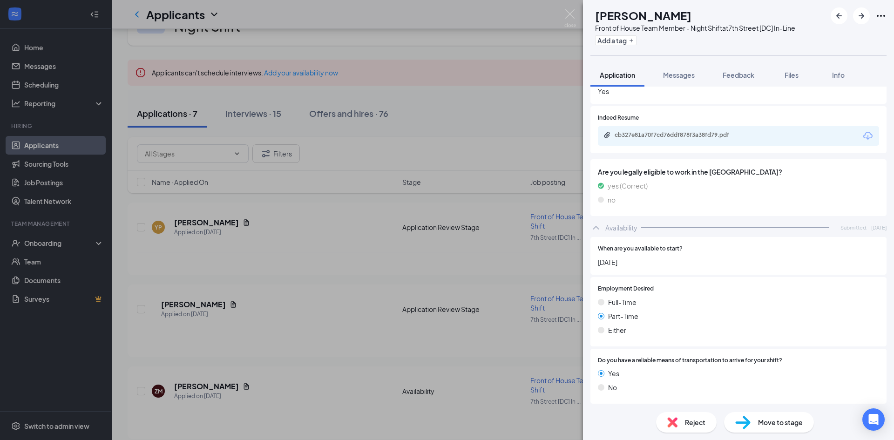
click at [697, 396] on span "Reject" at bounding box center [695, 422] width 20 height 10
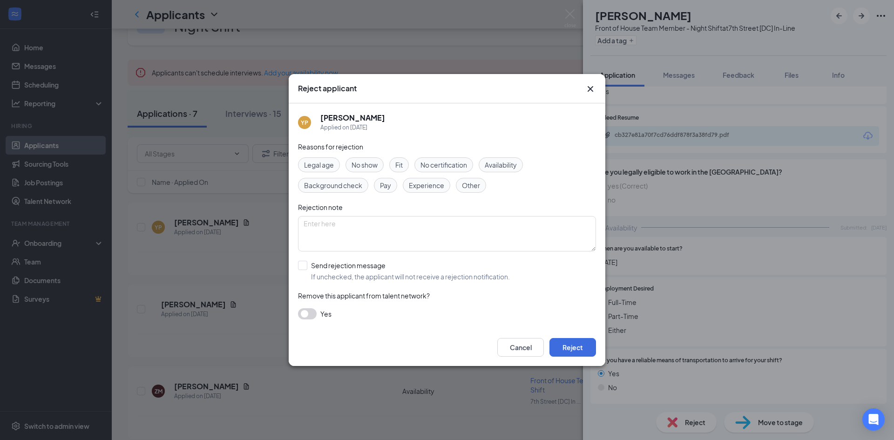
click at [502, 164] on span "Availability" at bounding box center [501, 165] width 32 height 10
click at [568, 344] on button "Reject" at bounding box center [572, 347] width 47 height 19
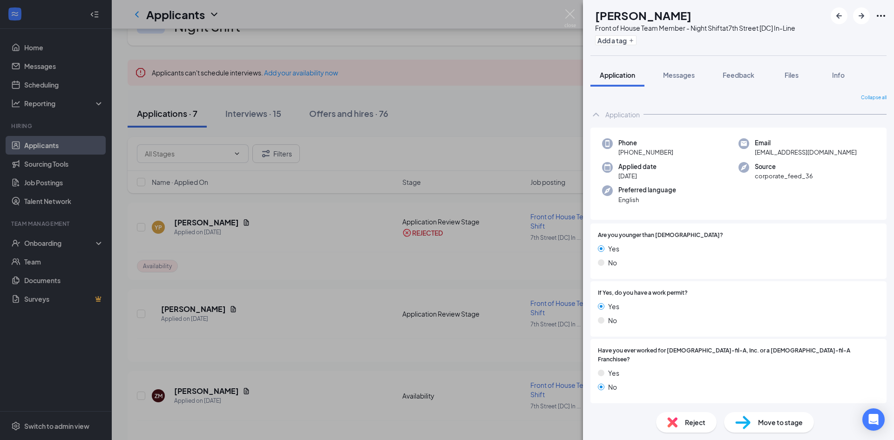
click at [692, 396] on span "Reject" at bounding box center [695, 422] width 20 height 10
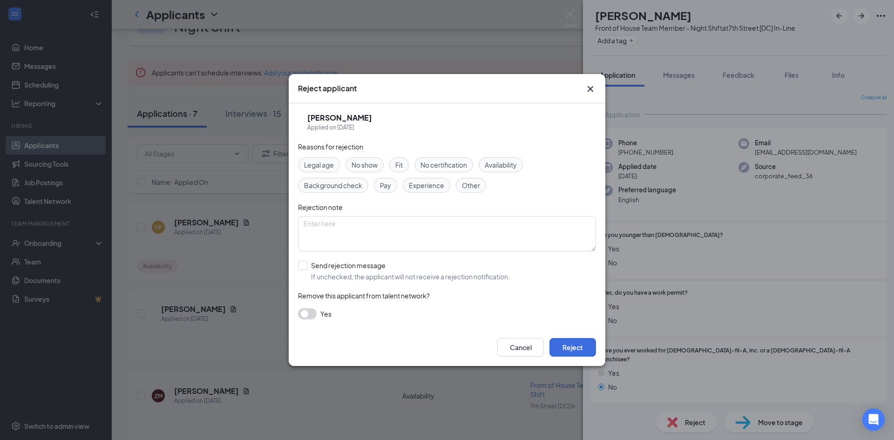
click at [326, 164] on span "Legal age" at bounding box center [319, 165] width 30 height 10
click at [564, 345] on button "Reject" at bounding box center [572, 347] width 47 height 19
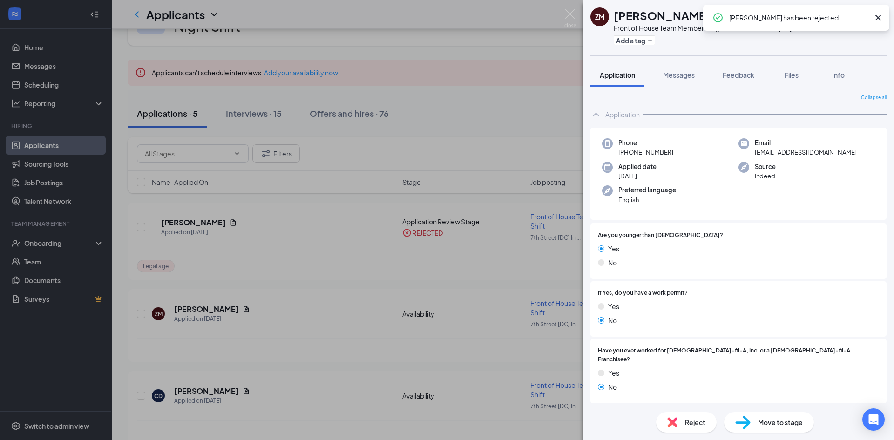
click at [683, 396] on div "Reject" at bounding box center [686, 422] width 61 height 20
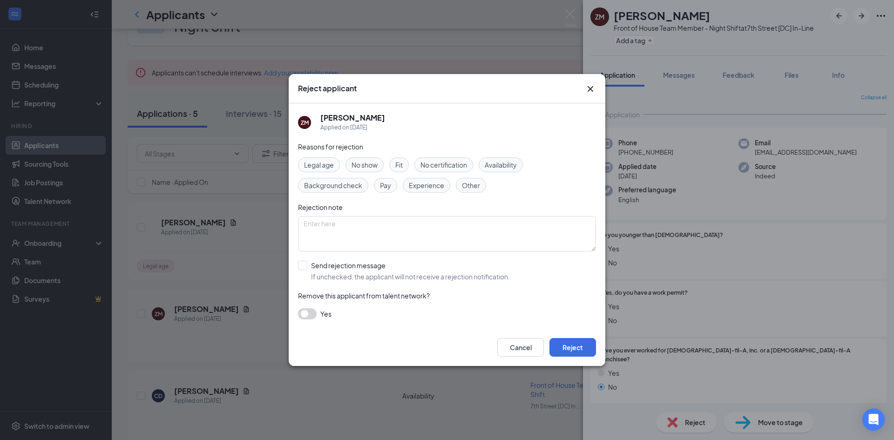
click at [332, 166] on span "Legal age" at bounding box center [319, 165] width 30 height 10
click at [581, 342] on button "Reject" at bounding box center [572, 347] width 47 height 19
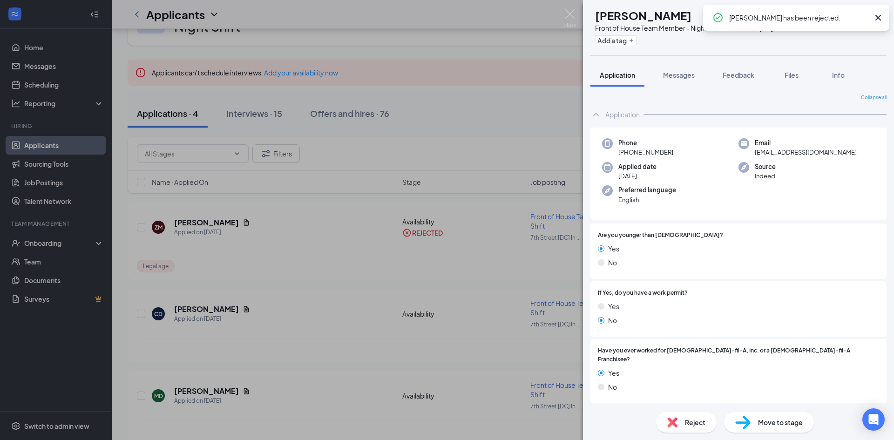
click at [677, 396] on img at bounding box center [672, 422] width 10 height 10
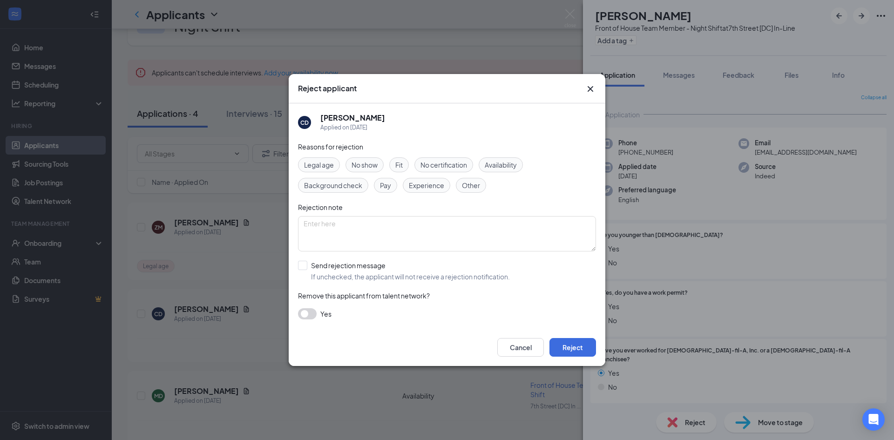
click at [309, 169] on span "Legal age" at bounding box center [319, 165] width 30 height 10
click at [582, 343] on button "Reject" at bounding box center [572, 347] width 47 height 19
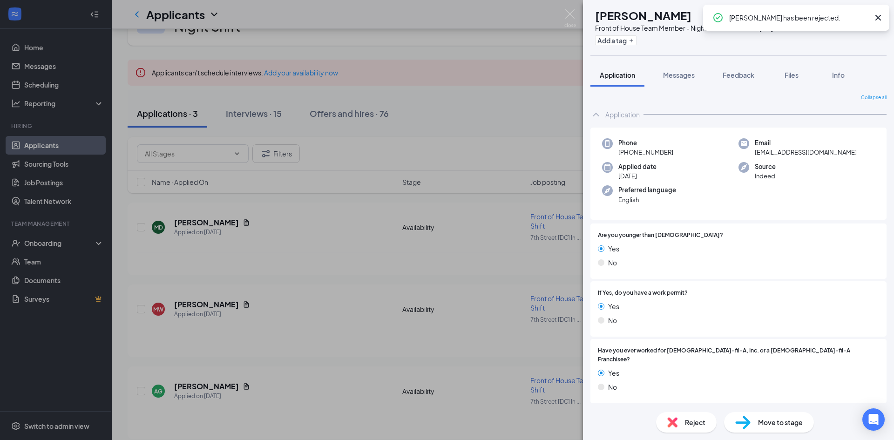
click at [675, 396] on div "Reject" at bounding box center [686, 422] width 61 height 20
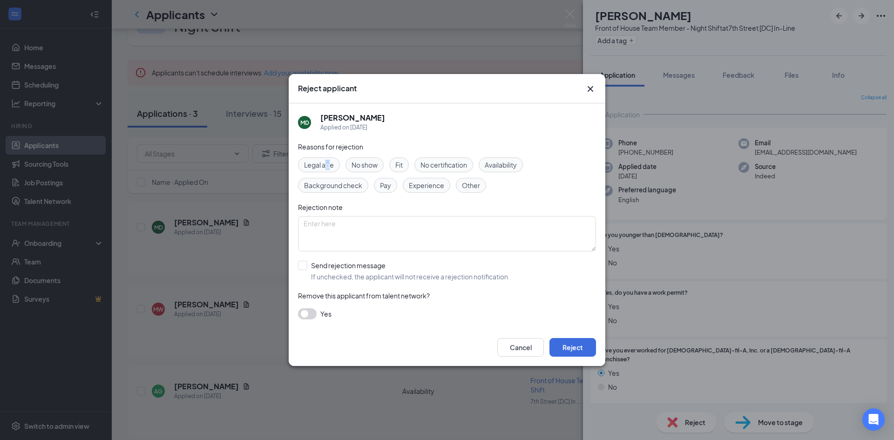
click at [329, 162] on span "Legal age" at bounding box center [319, 165] width 30 height 10
click at [562, 347] on button "Reject" at bounding box center [572, 347] width 47 height 19
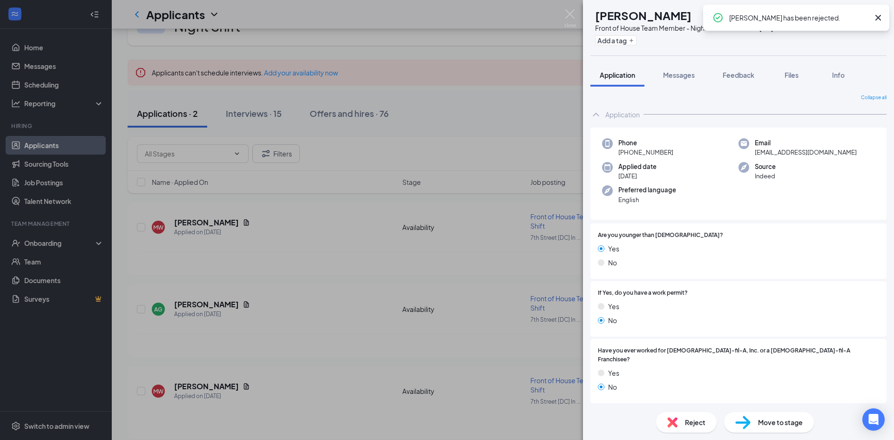
click at [685, 396] on span "Reject" at bounding box center [695, 422] width 20 height 10
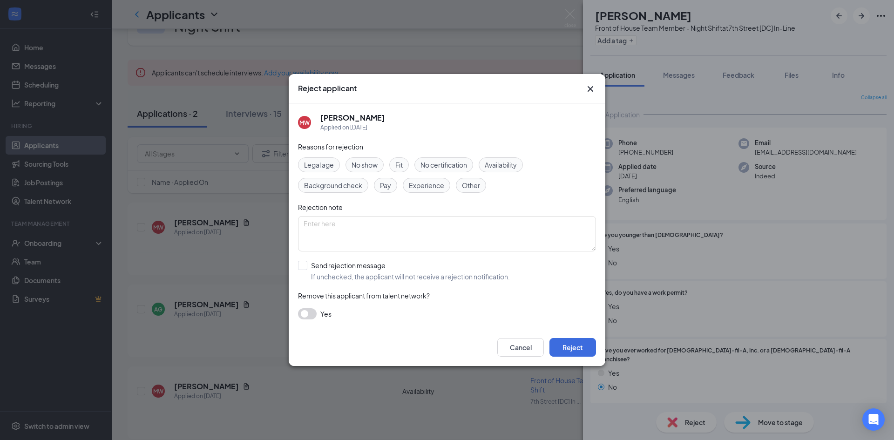
click at [331, 169] on span "Legal age" at bounding box center [319, 165] width 30 height 10
click at [581, 343] on button "Reject" at bounding box center [572, 347] width 47 height 19
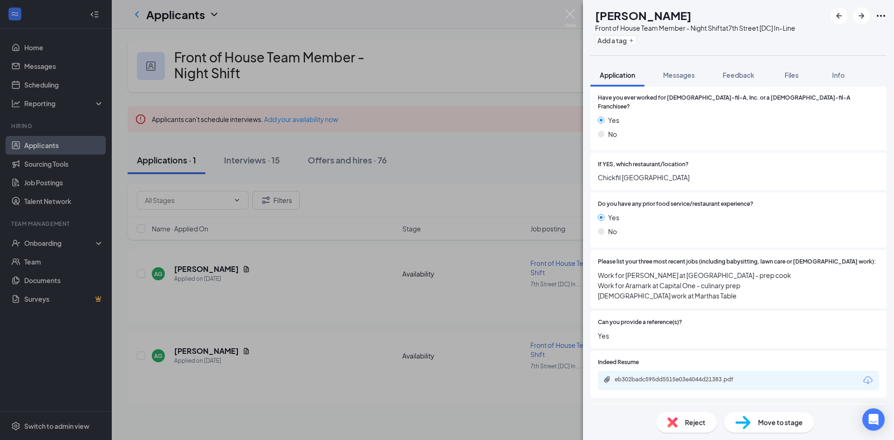
scroll to position [321, 0]
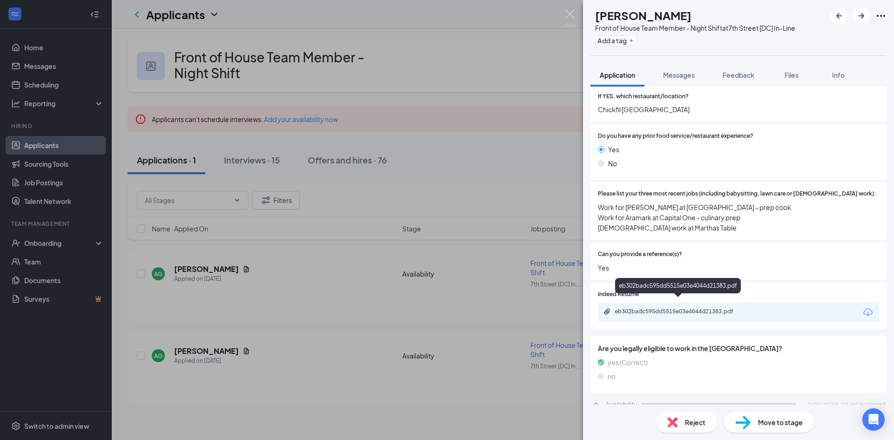
click at [661, 308] on div "eb302badc595dd5515e03e4044d21383.pdf" at bounding box center [680, 311] width 130 height 7
click at [699, 396] on span "Reject" at bounding box center [695, 422] width 20 height 10
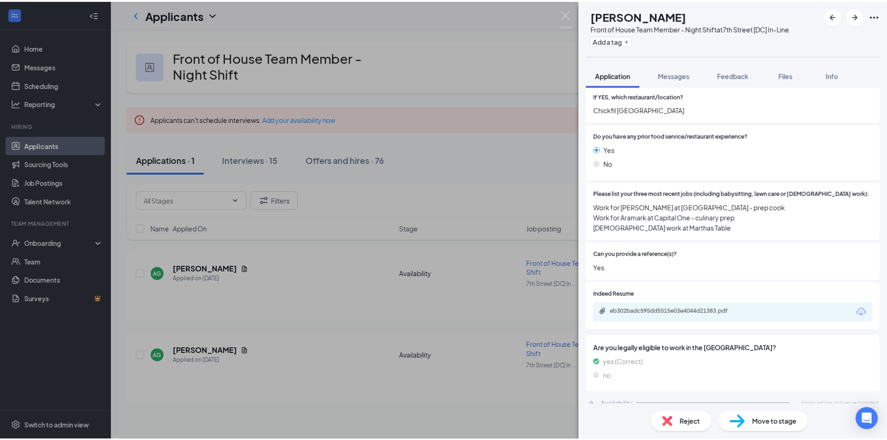
scroll to position [317, 0]
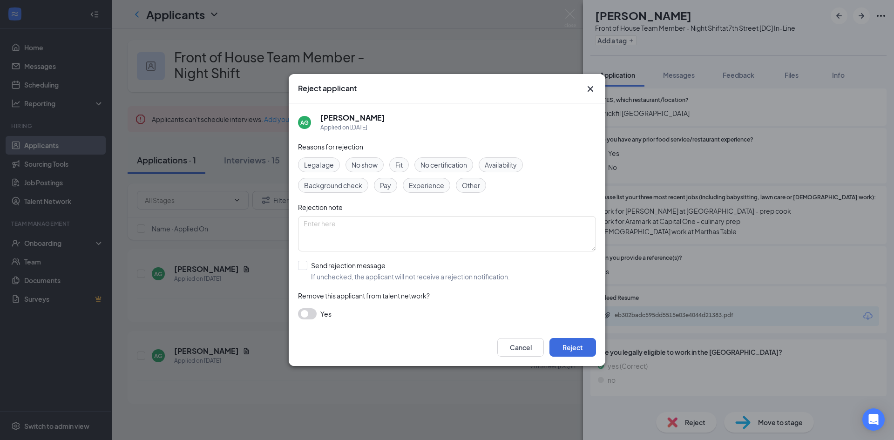
click at [517, 168] on span "Availability" at bounding box center [501, 165] width 32 height 10
click at [591, 341] on button "Reject" at bounding box center [572, 347] width 47 height 19
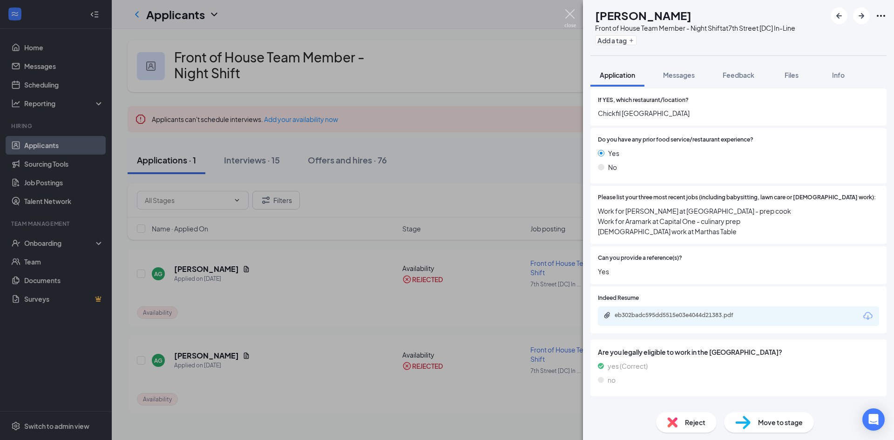
click at [567, 19] on img at bounding box center [570, 18] width 12 height 18
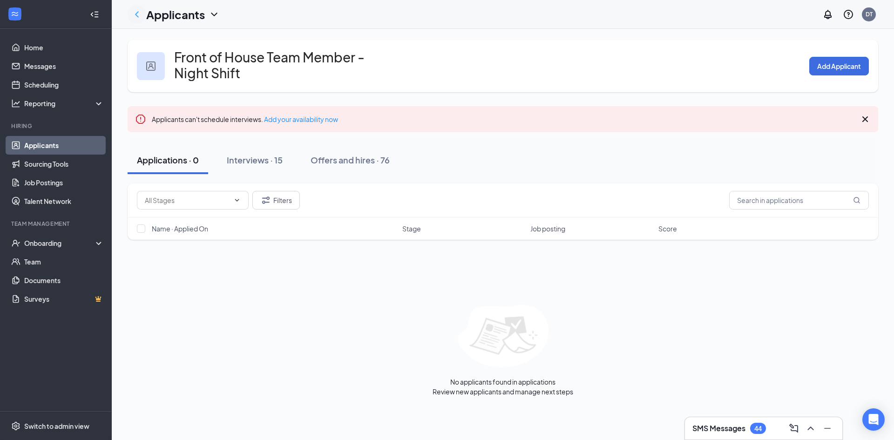
click at [138, 14] on icon "ChevronLeft" at bounding box center [136, 14] width 11 height 11
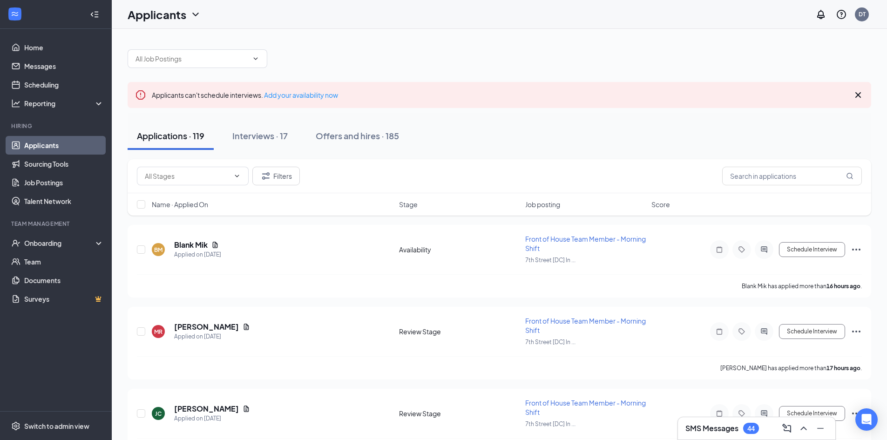
click at [201, 19] on icon "ChevronDown" at bounding box center [195, 14] width 11 height 11
click at [162, 40] on link "Applicants" at bounding box center [164, 35] width 62 height 9
click at [244, 59] on input "text" at bounding box center [191, 59] width 113 height 10
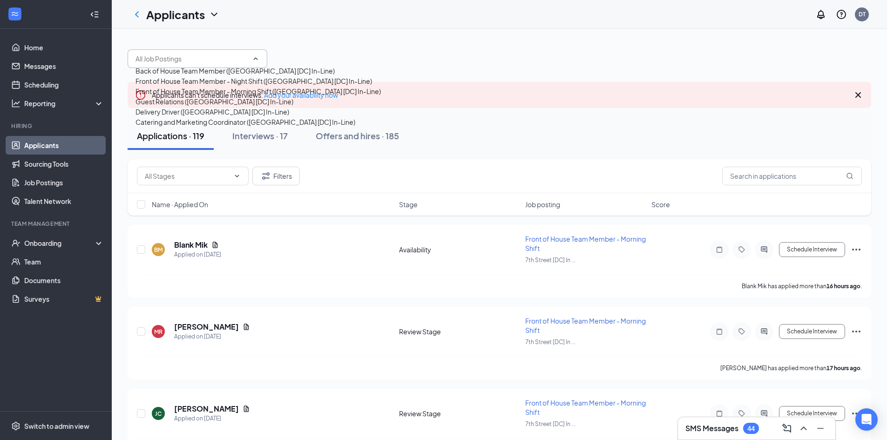
click at [215, 96] on div "Front of House Team Member - Morning Shift ([GEOGRAPHIC_DATA] [DC] In-Line)" at bounding box center [257, 91] width 245 height 10
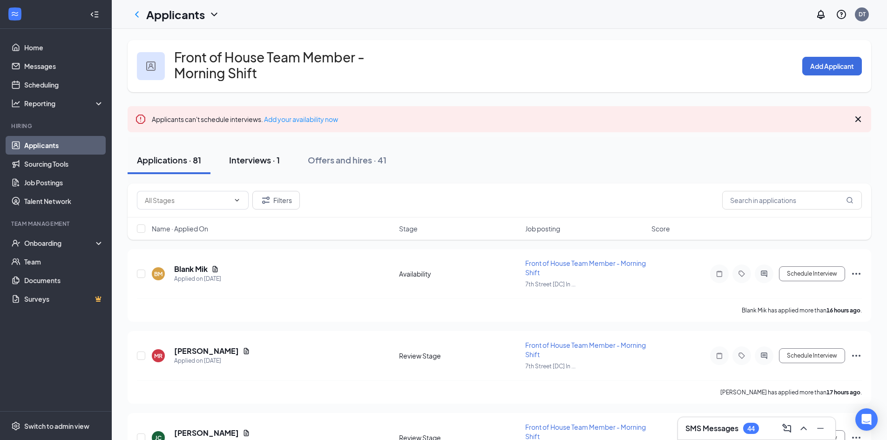
click at [274, 164] on div "Interviews · 1" at bounding box center [254, 160] width 51 height 12
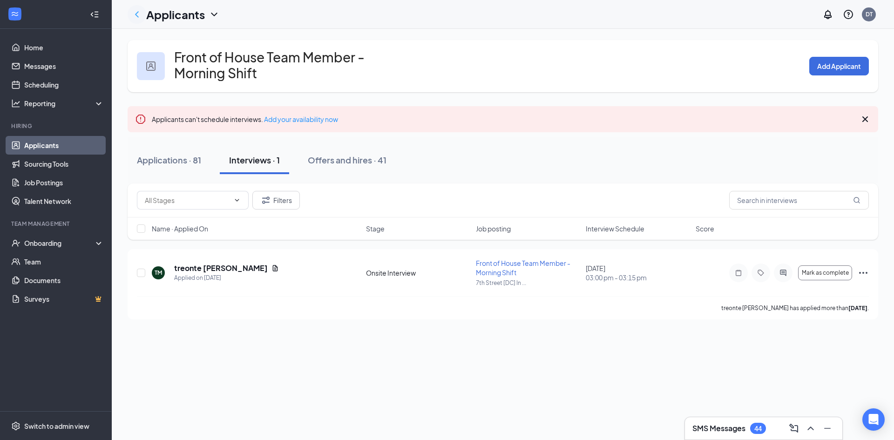
click at [137, 15] on icon "ChevronLeft" at bounding box center [137, 14] width 4 height 6
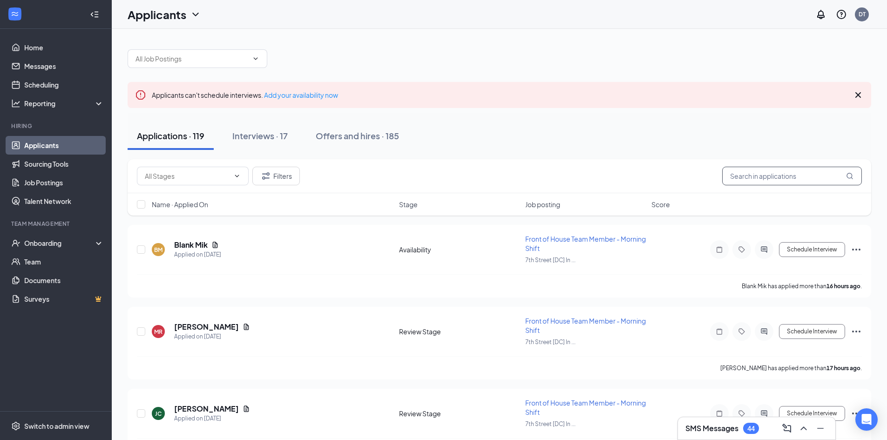
click at [779, 176] on input "text" at bounding box center [792, 176] width 140 height 19
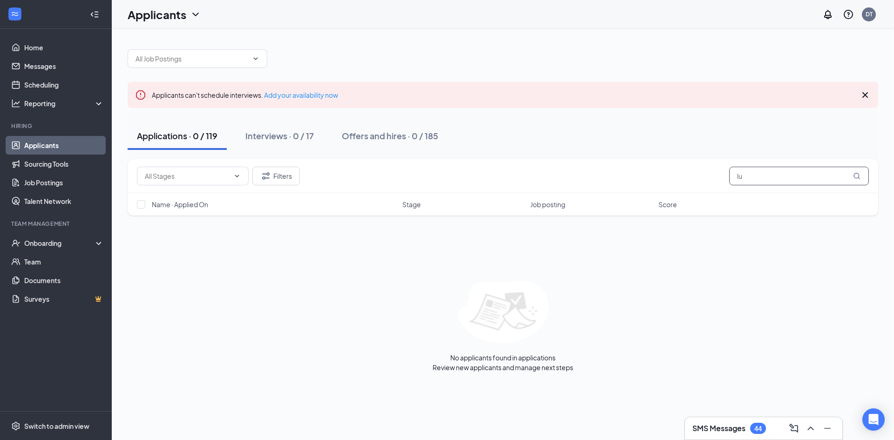
type input "l"
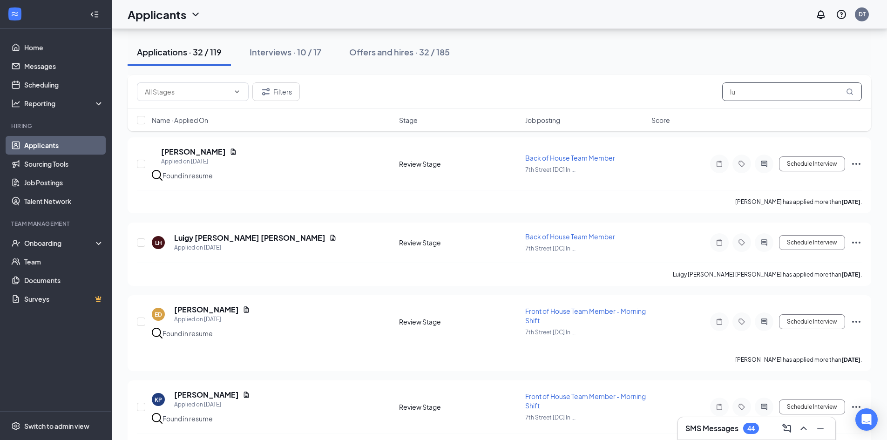
scroll to position [614, 0]
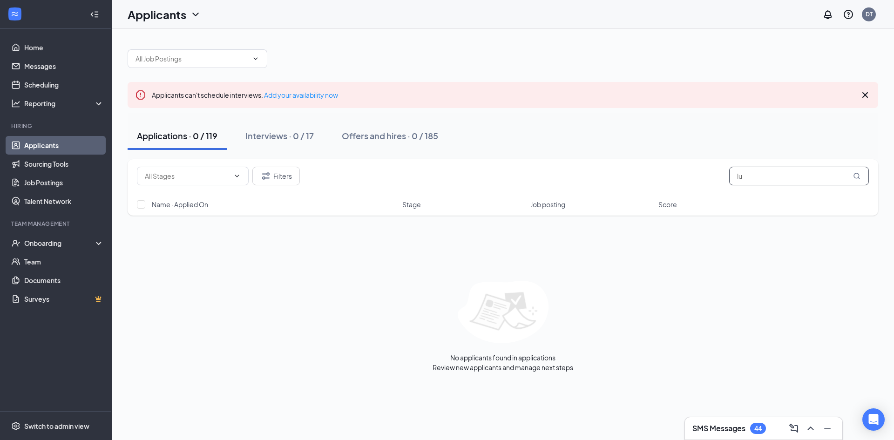
type input "l"
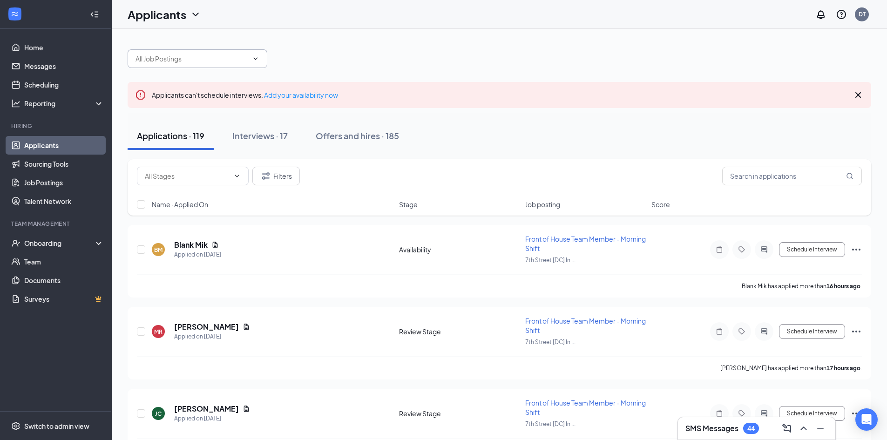
click at [230, 60] on input "text" at bounding box center [191, 59] width 113 height 10
